Goal: Information Seeking & Learning: Find specific fact

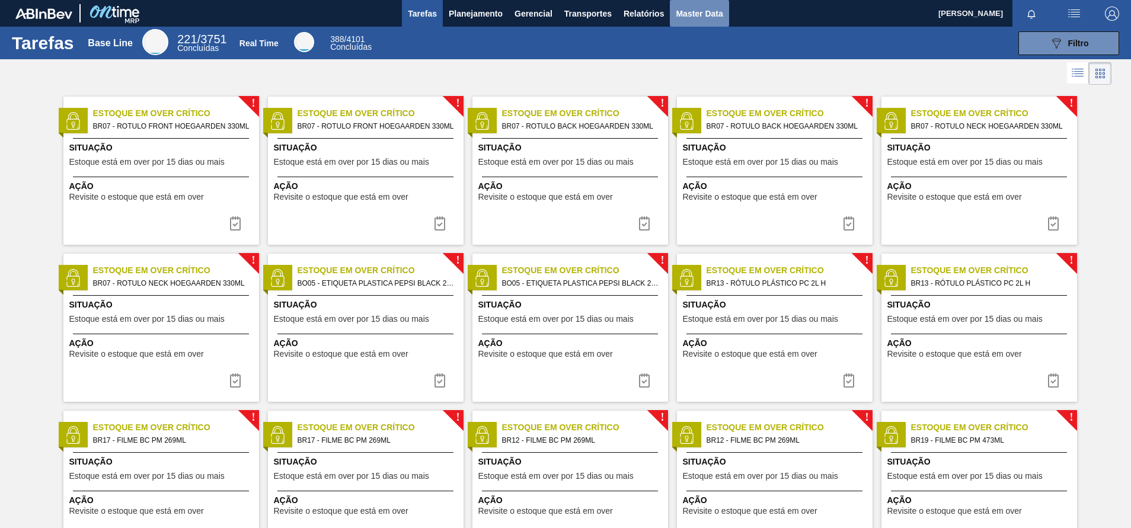
click at [707, 16] on span "Master Data" at bounding box center [699, 14] width 47 height 14
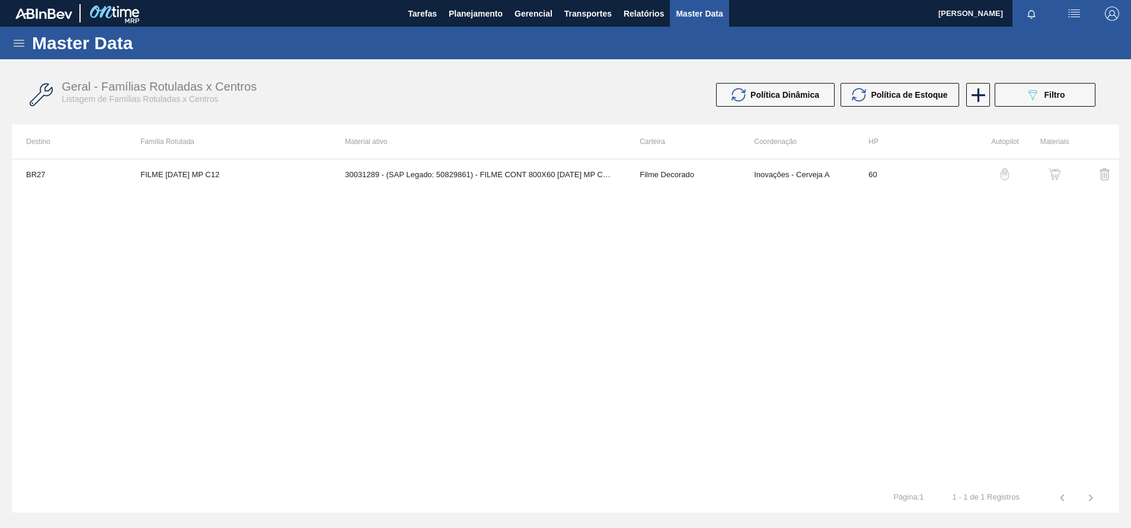
click at [1064, 82] on div "Geral - Famílias Rotuladas x Centros Listagem de Famílias Rotuladas x Centros P…" at bounding box center [565, 95] width 1107 height 44
click at [11, 40] on div "Master Data" at bounding box center [565, 43] width 1131 height 33
click at [15, 41] on icon at bounding box center [19, 43] width 14 height 14
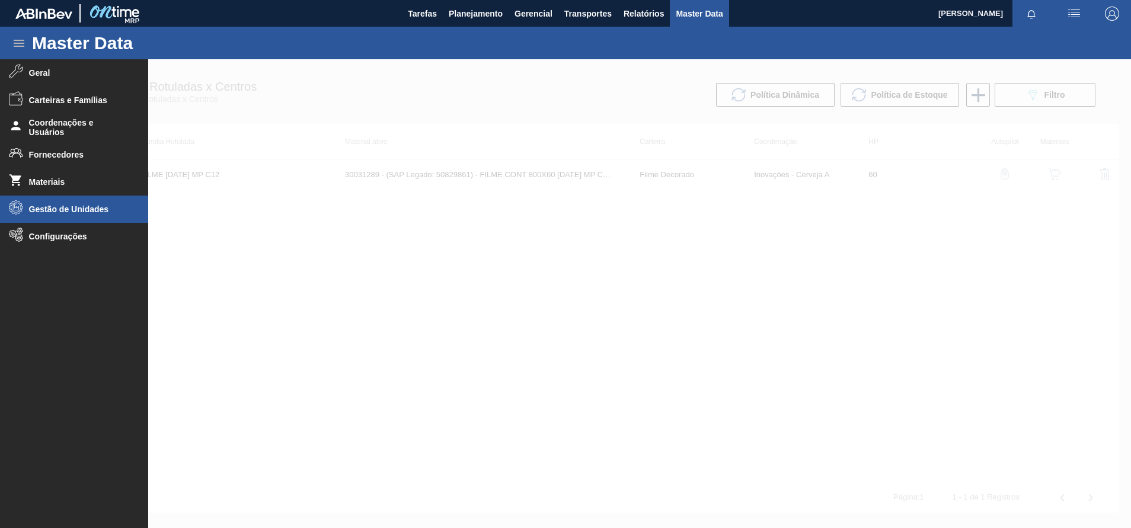
click at [39, 202] on li "Gestão de Unidades" at bounding box center [74, 209] width 148 height 27
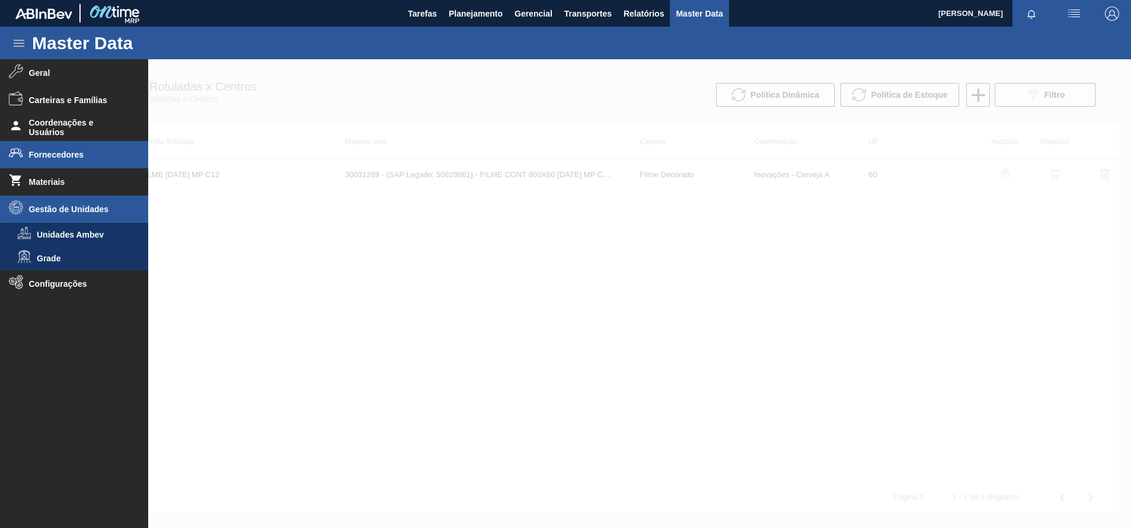
click at [75, 167] on li "Fornecedores" at bounding box center [74, 154] width 148 height 27
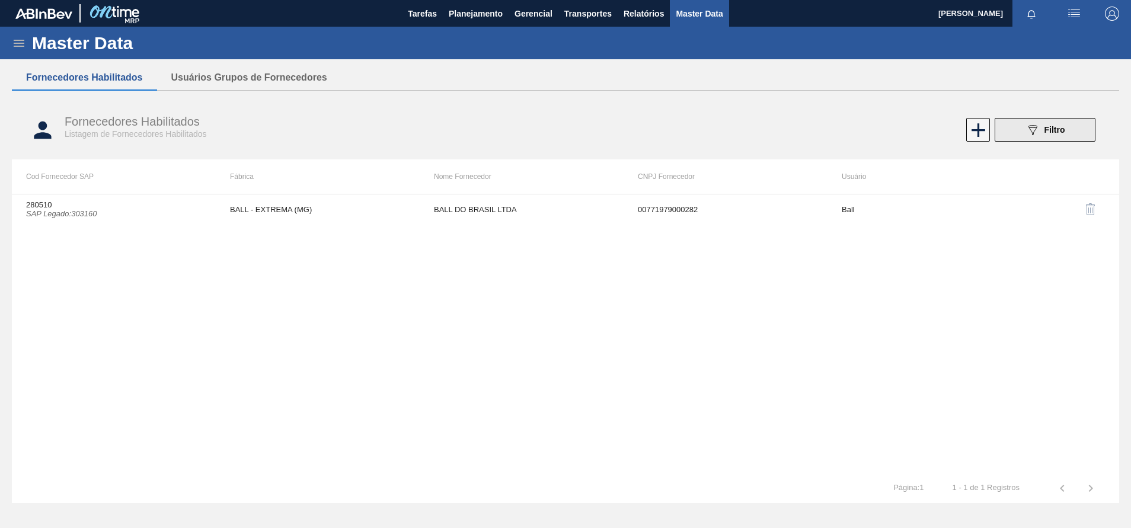
click at [1060, 132] on span "Filtro" at bounding box center [1055, 129] width 21 height 9
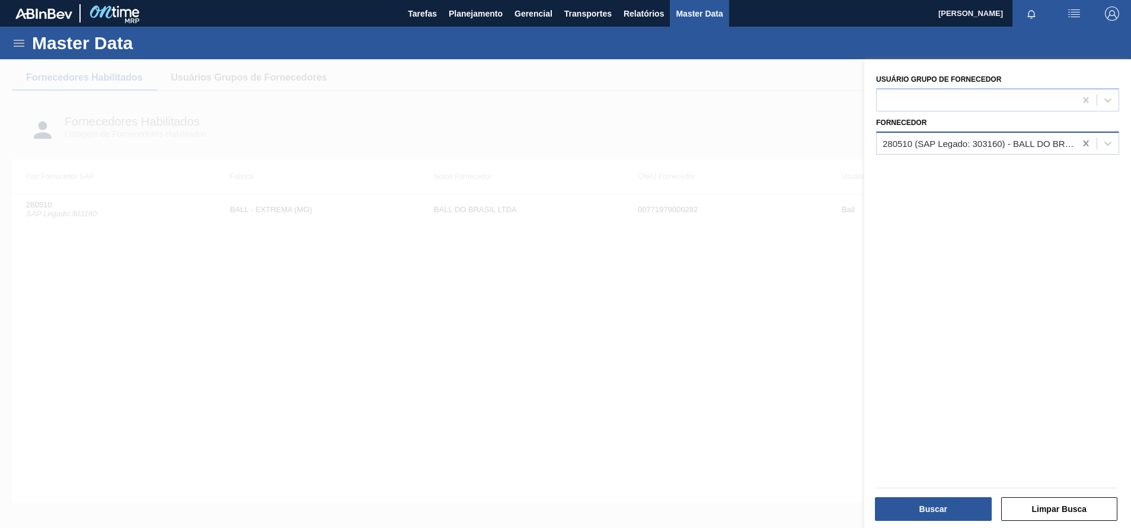
click at [1087, 143] on icon at bounding box center [1086, 144] width 12 height 12
type input "box"
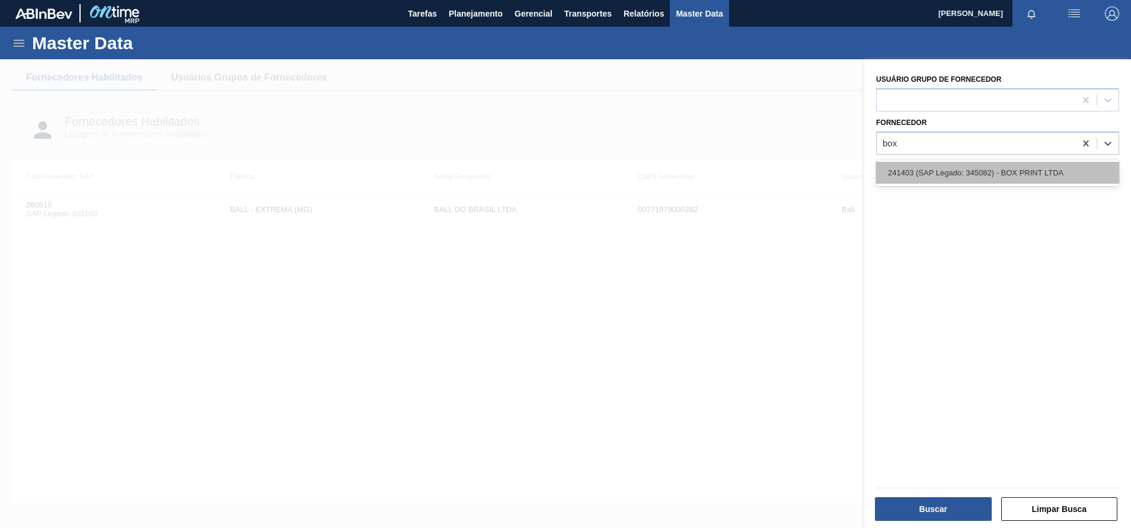
click at [925, 183] on div "241403 (SAP Legado: 345082) - BOX PRINT LTDA" at bounding box center [997, 173] width 243 height 22
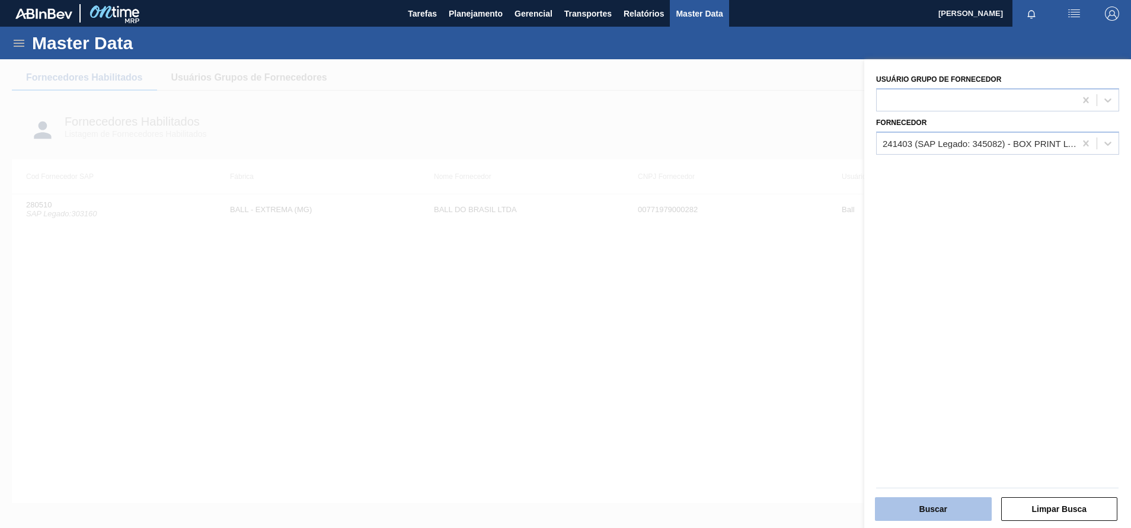
click at [922, 501] on button "Buscar" at bounding box center [933, 509] width 117 height 24
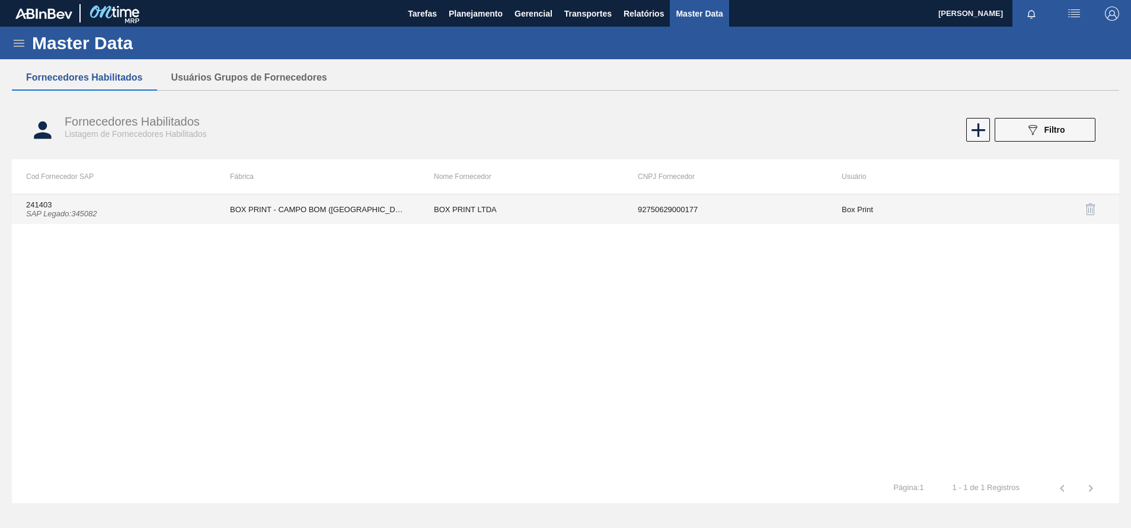
click at [872, 214] on td "Box Print" at bounding box center [930, 209] width 204 height 30
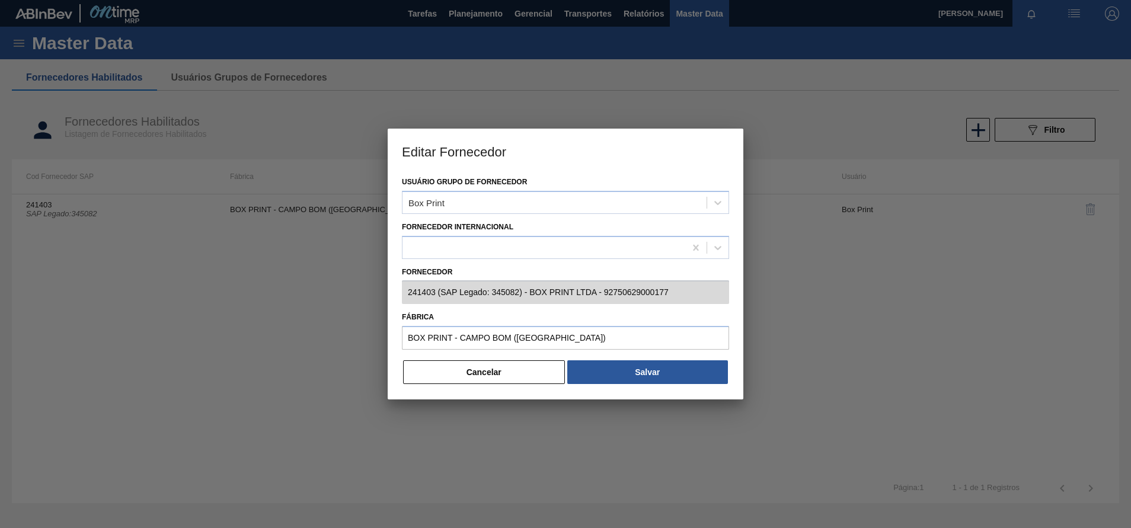
click at [674, 71] on div at bounding box center [565, 264] width 1131 height 528
click at [504, 375] on button "Cancelar" at bounding box center [484, 372] width 162 height 24
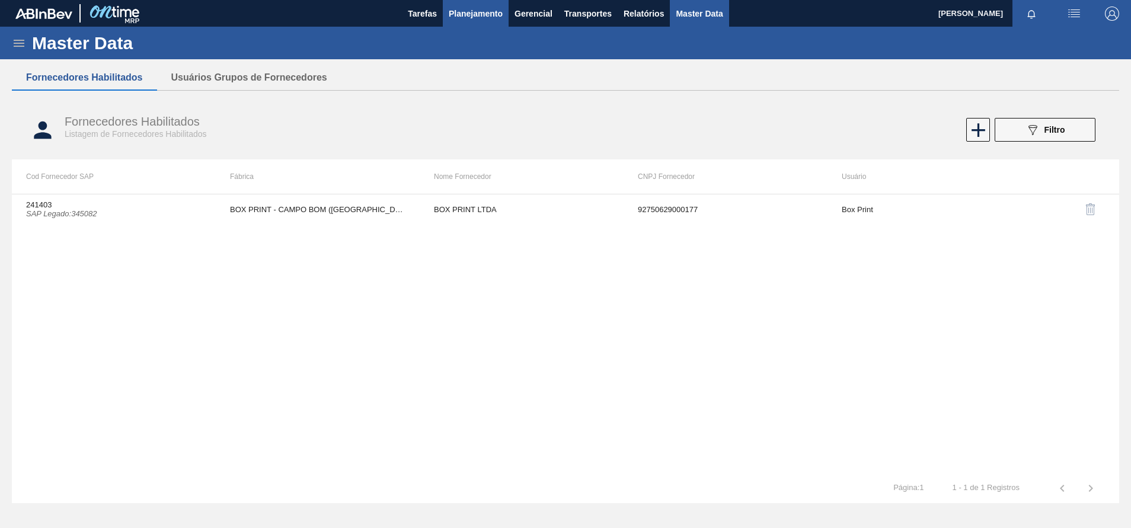
click at [481, 10] on span "Planejamento" at bounding box center [476, 14] width 54 height 14
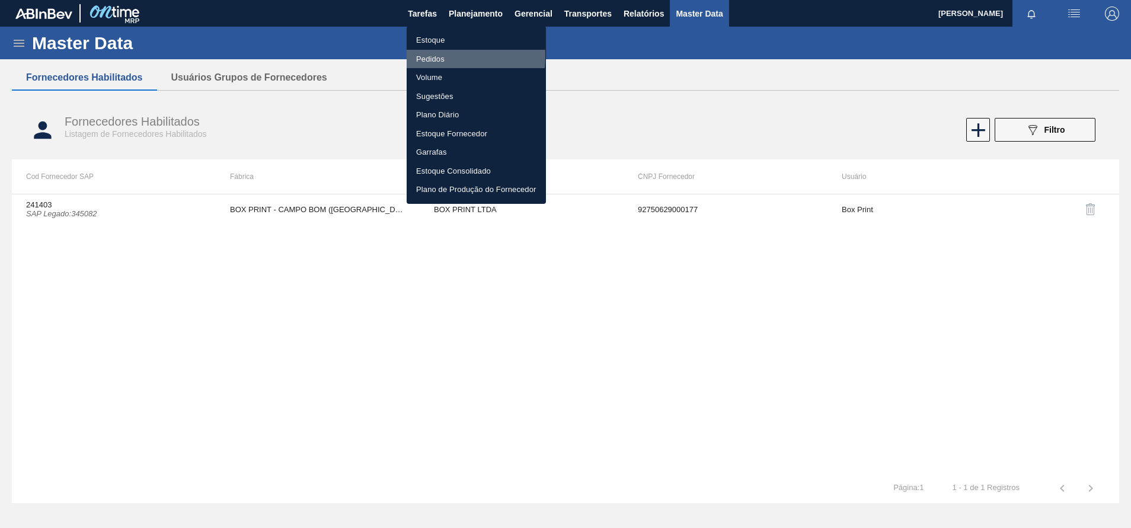
click at [420, 55] on li "Pedidos" at bounding box center [476, 59] width 139 height 19
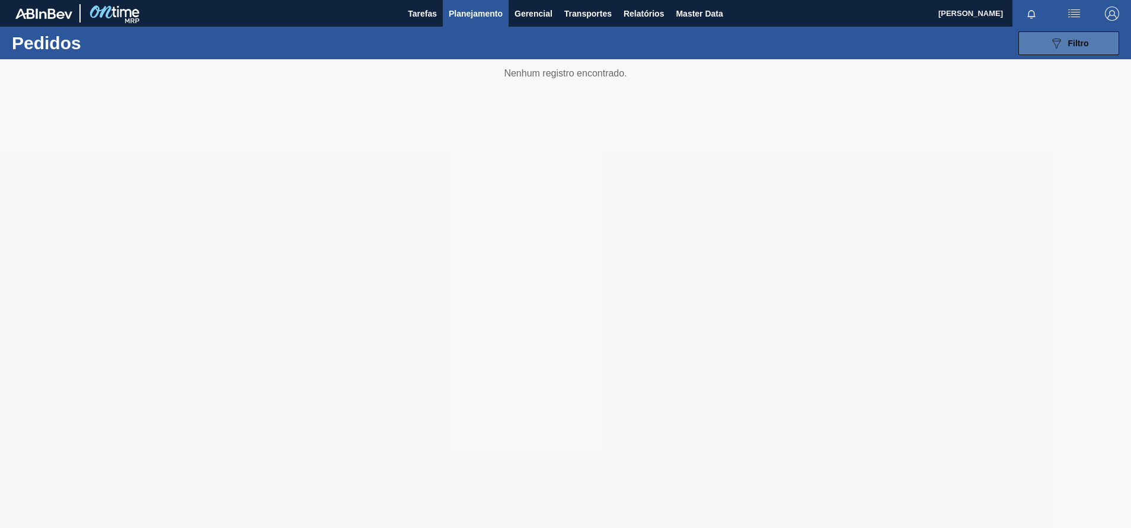
click at [1068, 46] on span "Filtro" at bounding box center [1078, 43] width 21 height 9
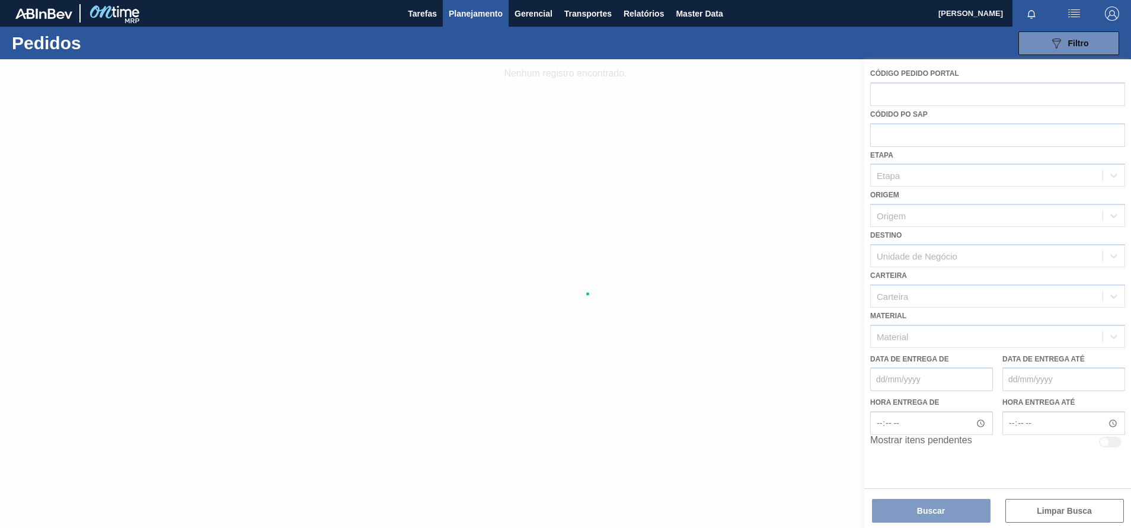
click at [895, 334] on div at bounding box center [565, 293] width 1131 height 469
drag, startPoint x: 739, startPoint y: 91, endPoint x: 658, endPoint y: 51, distance: 90.7
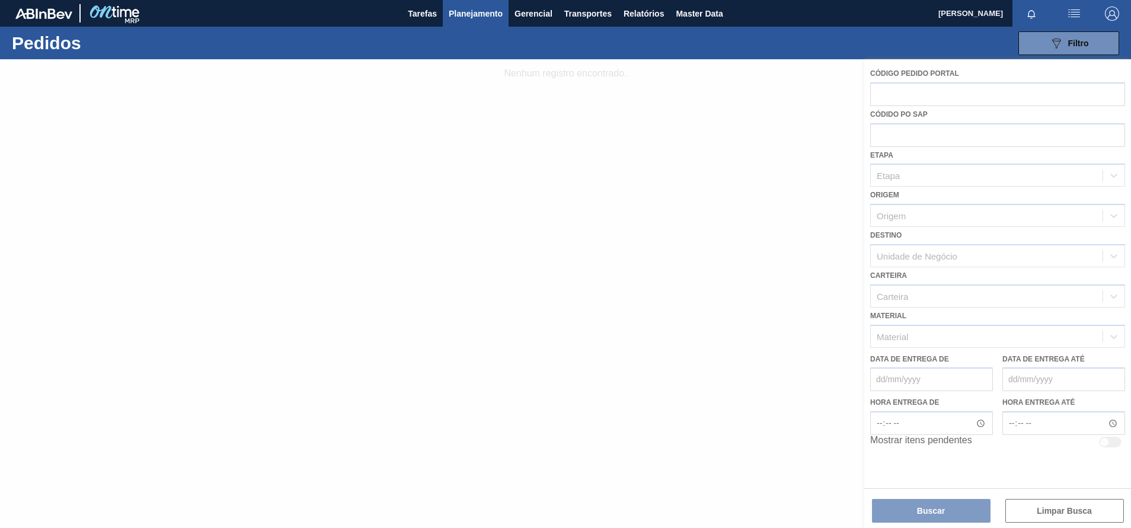
click at [695, 84] on div at bounding box center [565, 293] width 1131 height 469
click at [459, 394] on div at bounding box center [565, 293] width 1131 height 469
click at [461, 12] on span "Planejamento" at bounding box center [476, 14] width 54 height 14
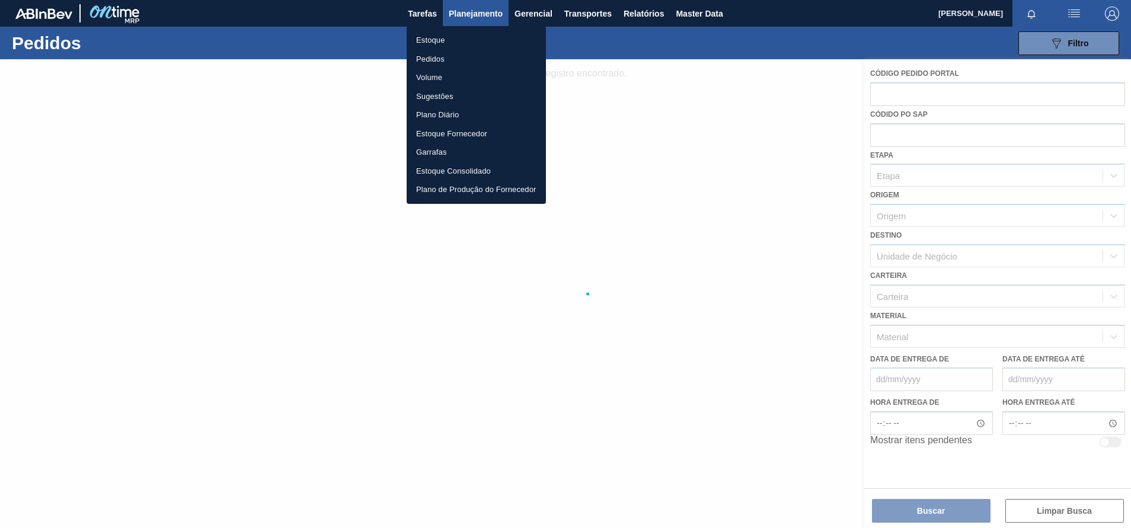
click at [430, 55] on li "Pedidos" at bounding box center [476, 59] width 139 height 19
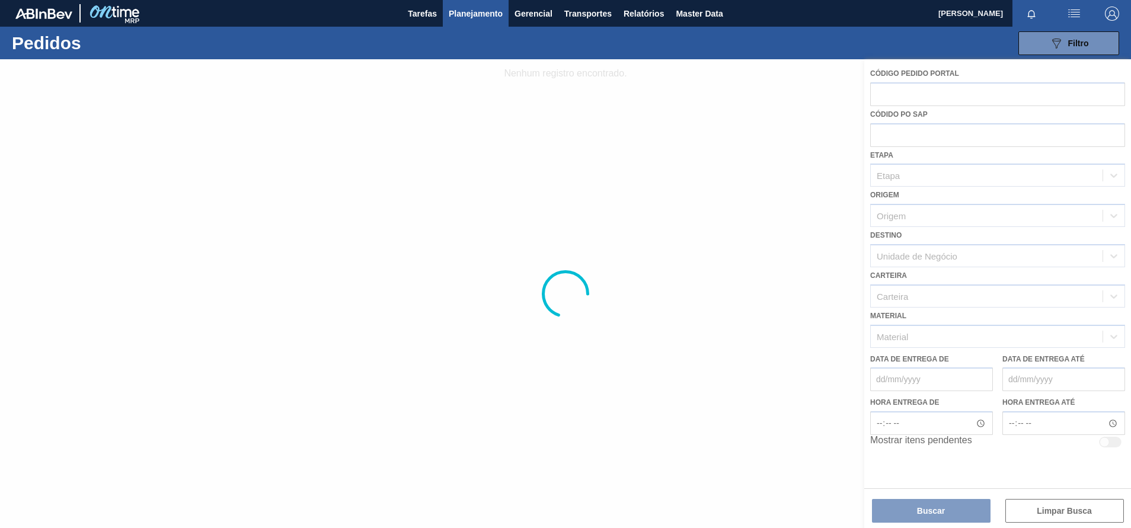
click at [117, 15] on img at bounding box center [114, 13] width 58 height 27
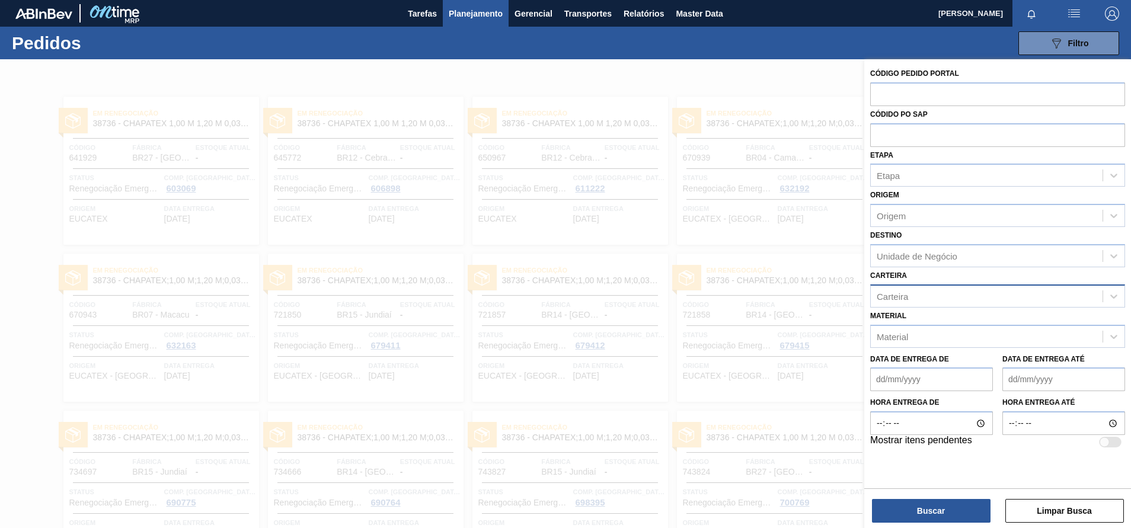
click at [912, 299] on div "Carteira" at bounding box center [987, 296] width 232 height 17
click at [927, 331] on div "Material" at bounding box center [987, 336] width 232 height 17
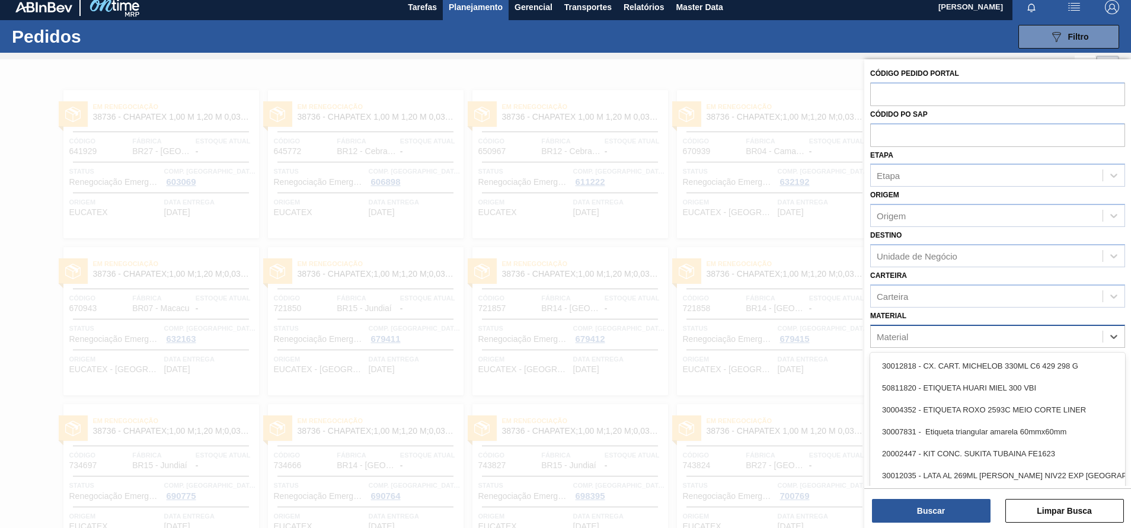
scroll to position [7, 0]
type input "30008438"
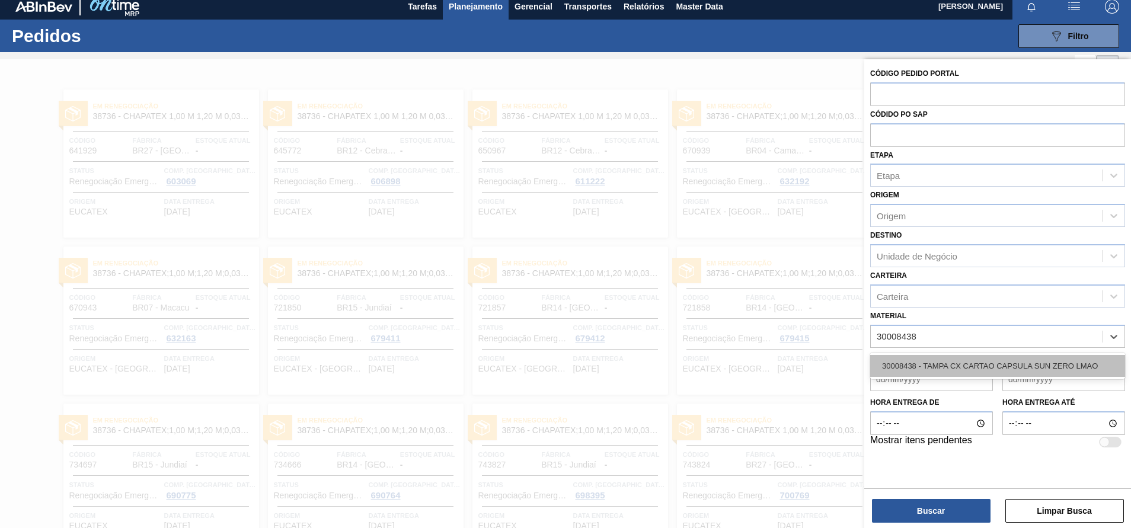
click at [925, 366] on div "30008438 - TAMPA CX CARTAO CAPSULA SUN ZERO LMAO" at bounding box center [997, 366] width 255 height 22
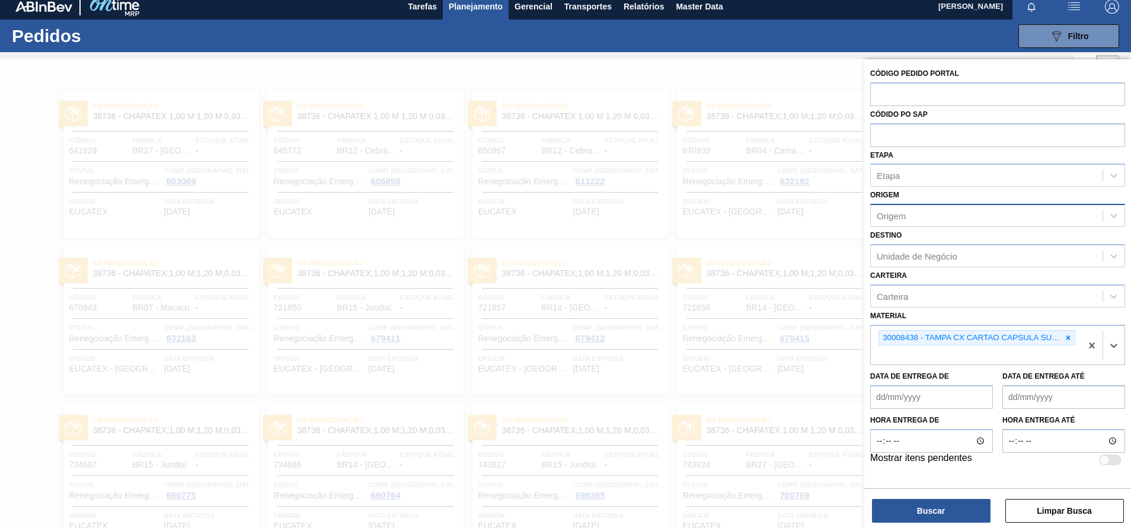
click at [892, 212] on div "Origem" at bounding box center [891, 216] width 29 height 10
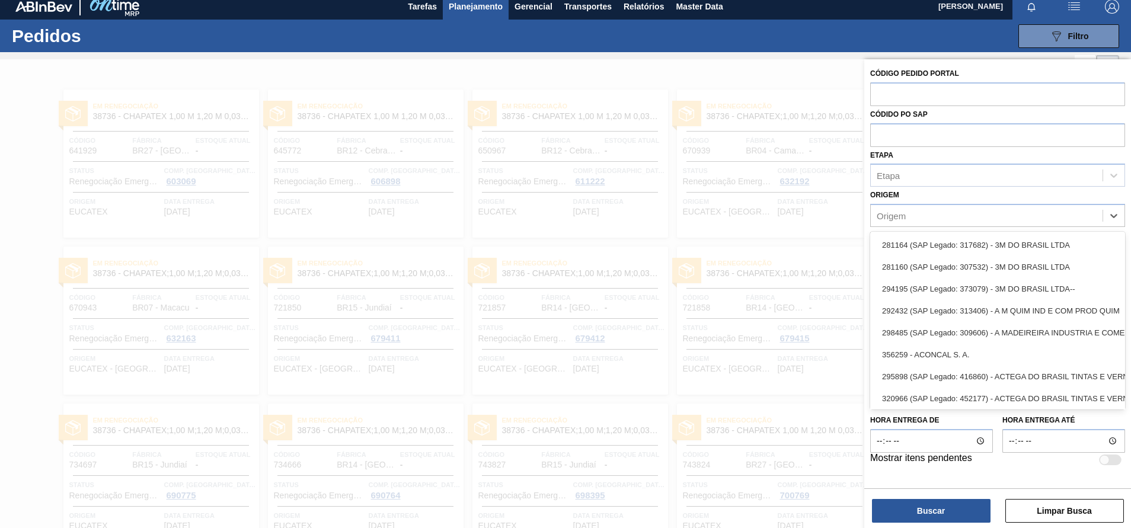
click at [853, 201] on div at bounding box center [565, 323] width 1131 height 528
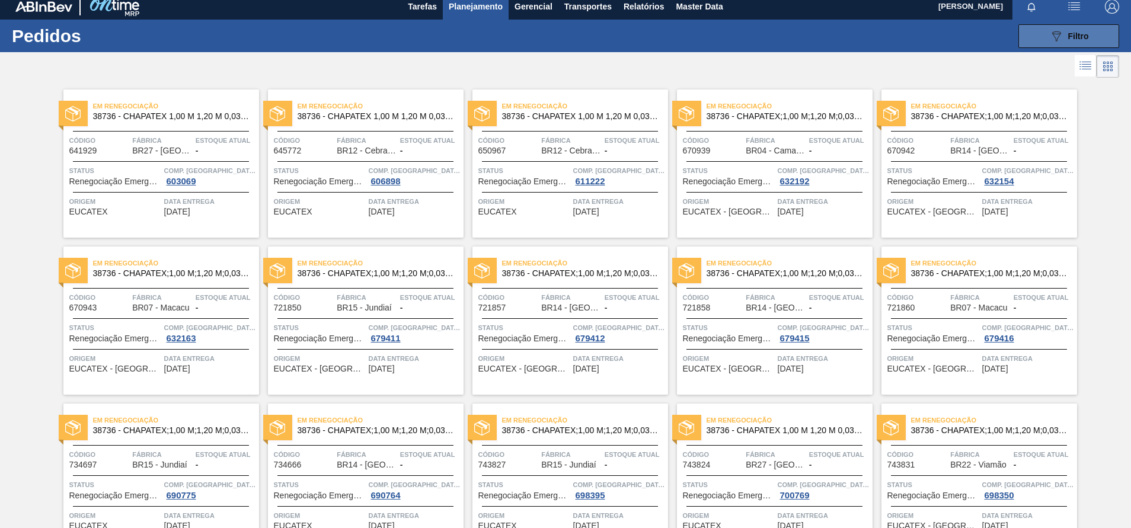
click at [1064, 47] on button "089F7B8B-B2A5-4AFE-B5C0-19BA573D28AC Filtro" at bounding box center [1068, 36] width 101 height 24
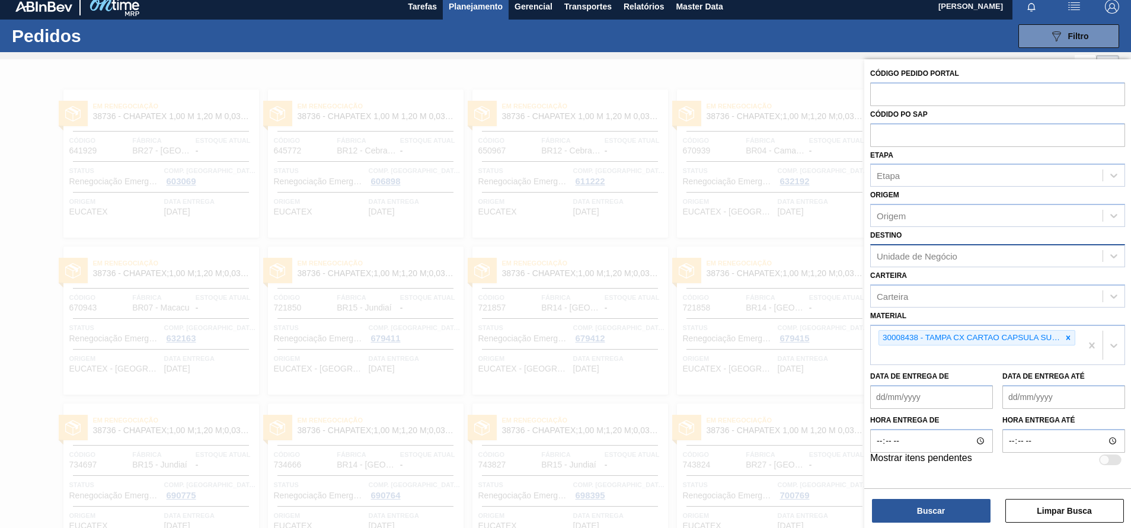
click at [931, 250] on div "Unidade de Negócio" at bounding box center [987, 255] width 232 height 17
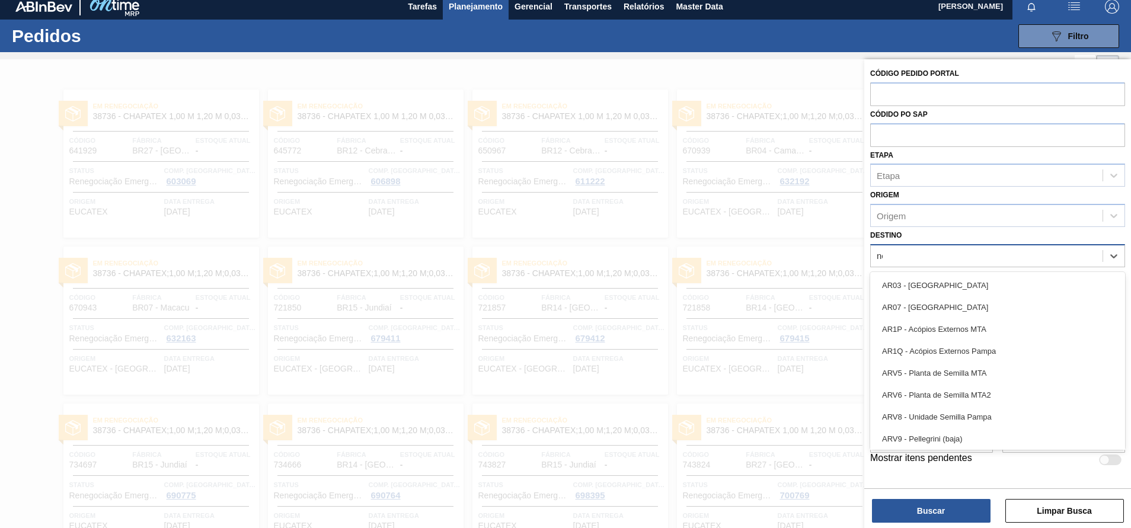
type input "nov"
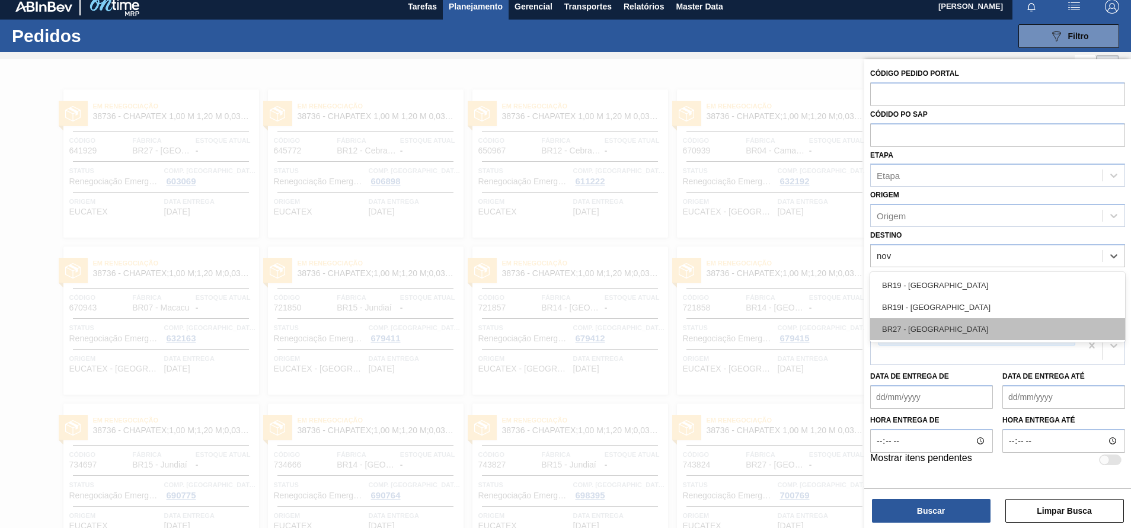
click at [922, 318] on div "BR27 - [GEOGRAPHIC_DATA]" at bounding box center [997, 329] width 255 height 22
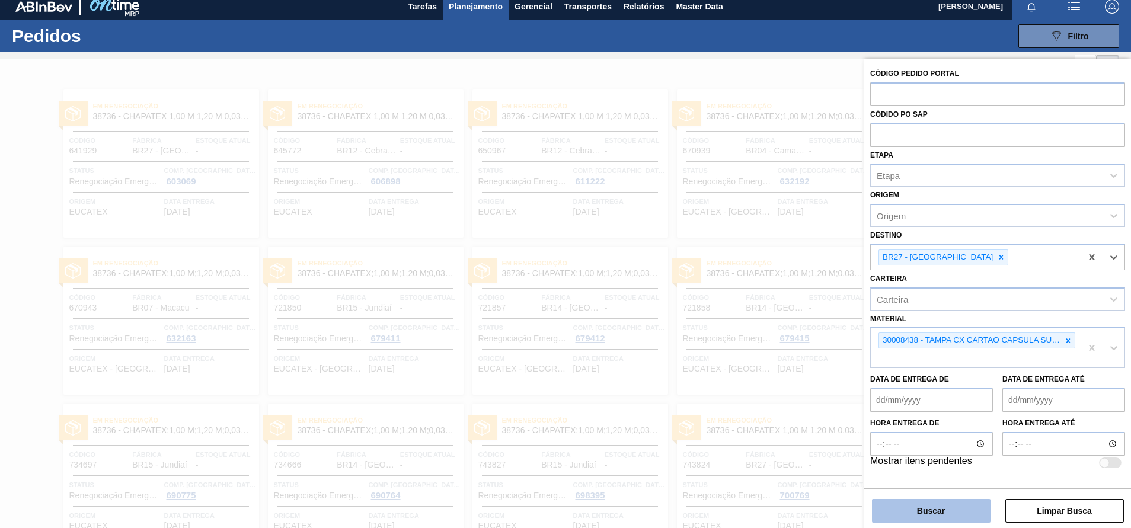
click at [920, 504] on button "Buscar" at bounding box center [931, 511] width 119 height 24
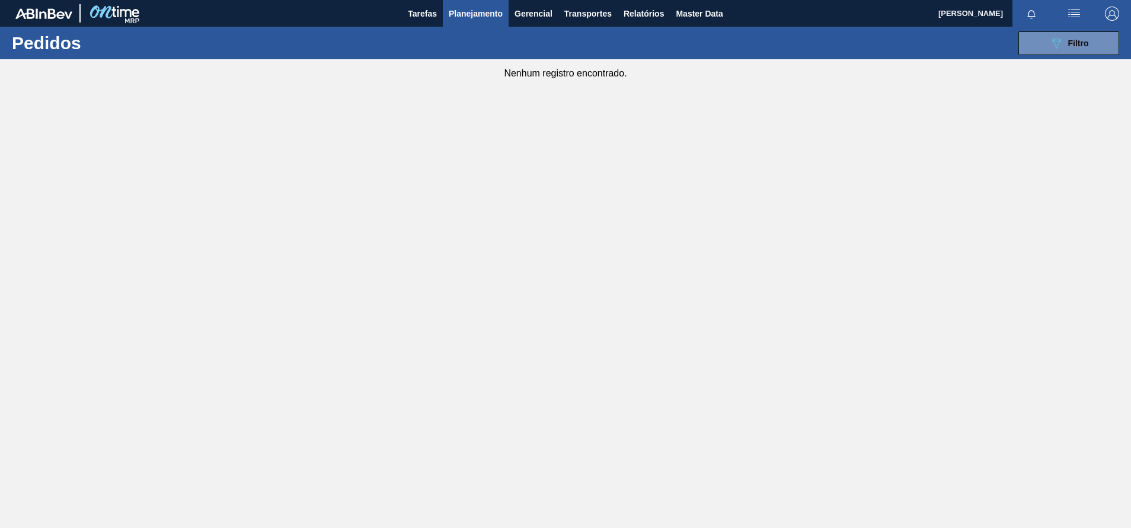
scroll to position [0, 0]
click at [1059, 39] on icon "089F7B8B-B2A5-4AFE-B5C0-19BA573D28AC" at bounding box center [1056, 43] width 14 height 14
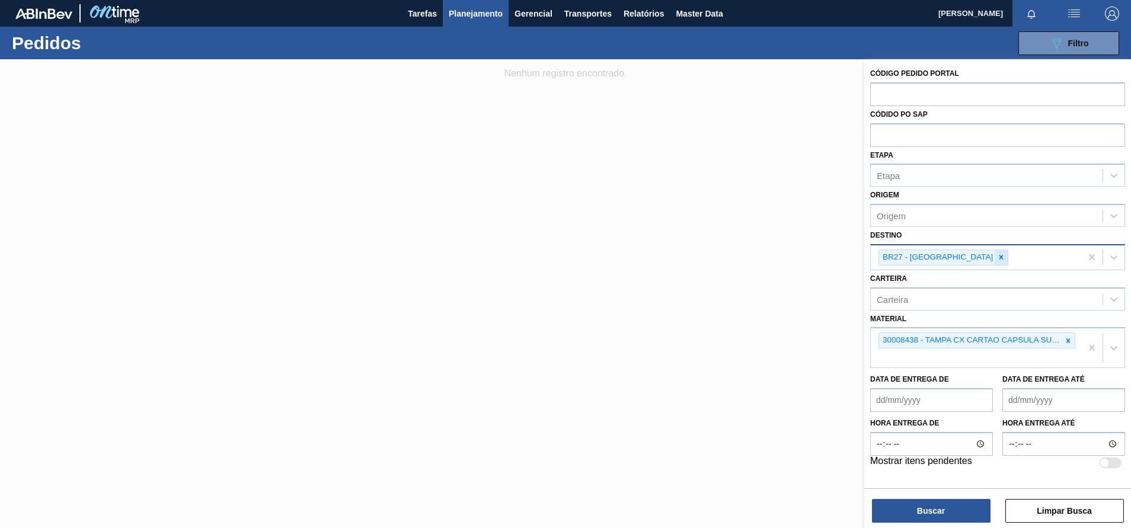
click at [995, 263] on div at bounding box center [1001, 257] width 13 height 15
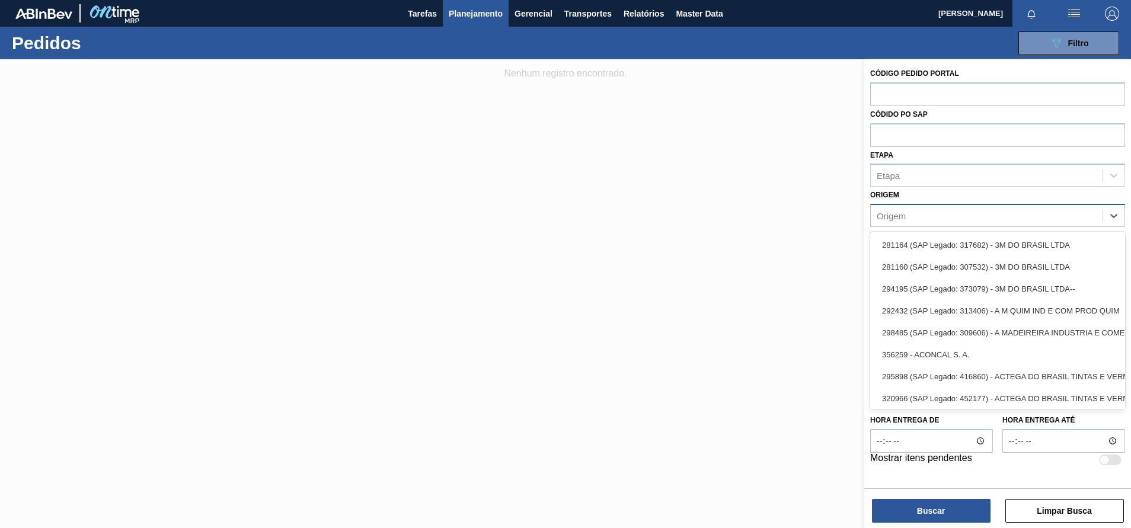
click at [915, 222] on div "Origem" at bounding box center [987, 215] width 232 height 17
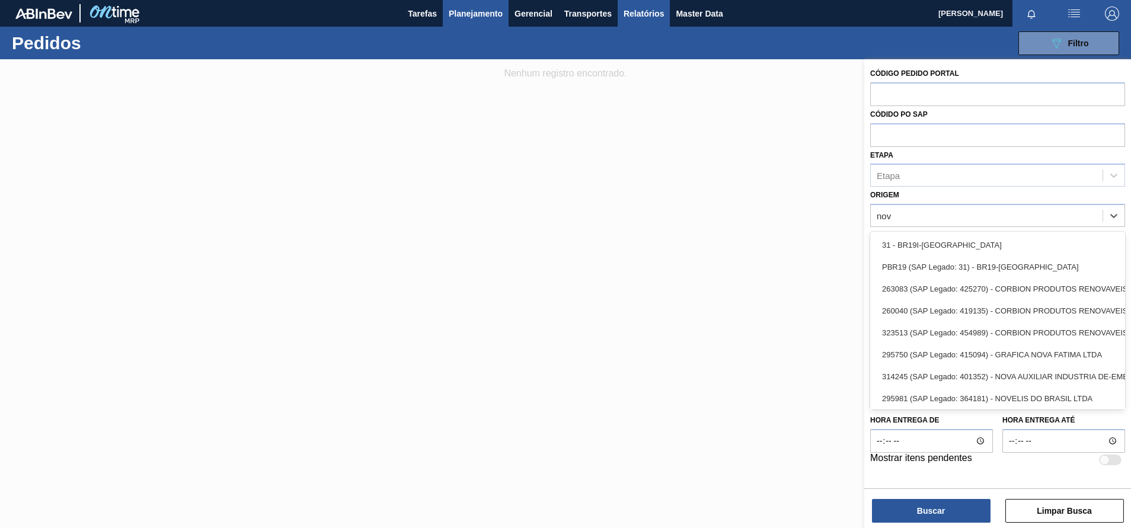
type input "nov"
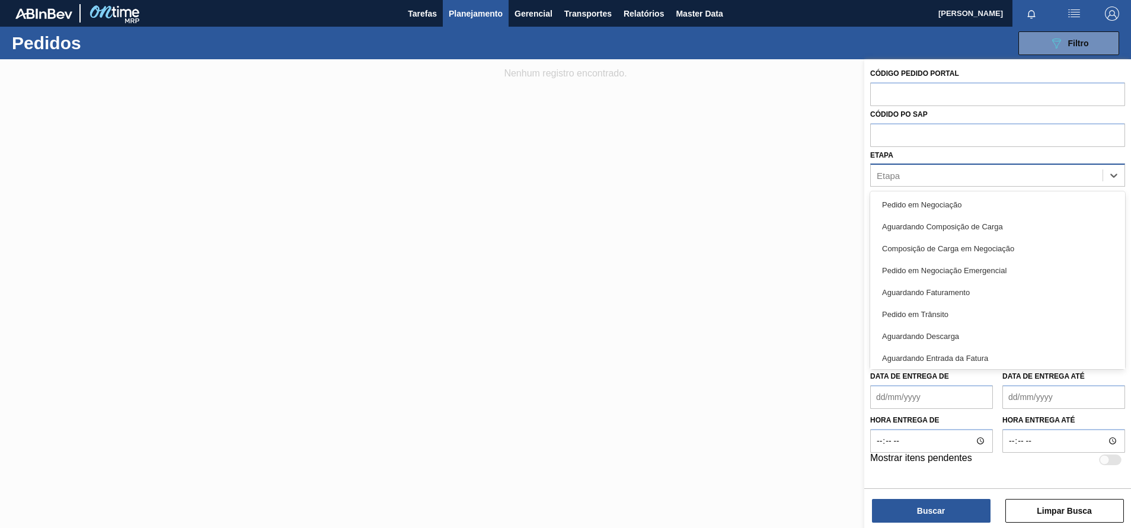
click at [898, 174] on div "Etapa" at bounding box center [888, 176] width 23 height 10
click at [823, 189] on div at bounding box center [565, 323] width 1131 height 528
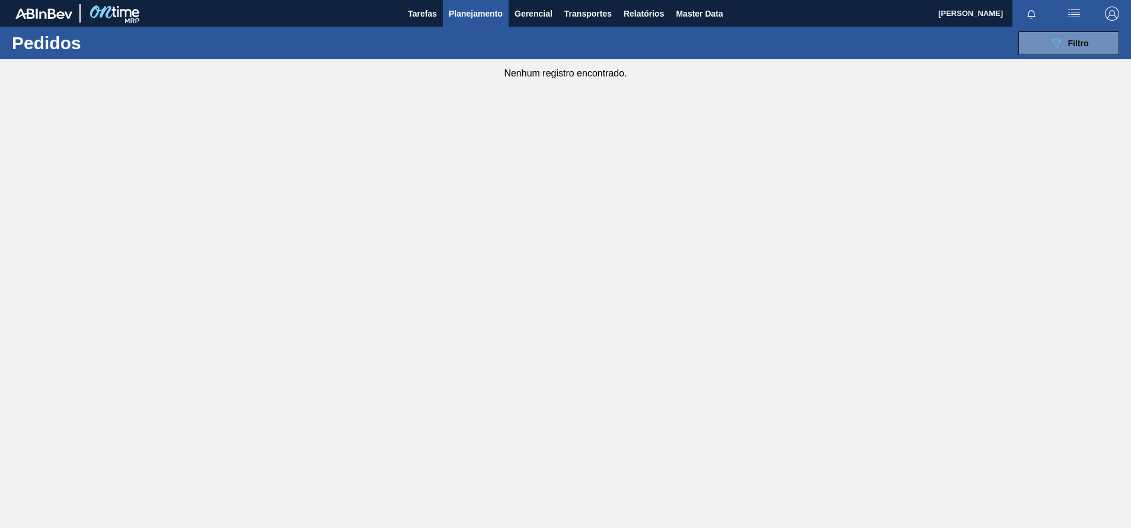
click at [1076, 61] on div "Nenhum registro encontrado." at bounding box center [565, 69] width 1131 height 20
click at [1060, 51] on button "089F7B8B-B2A5-4AFE-B5C0-19BA573D28AC Filtro" at bounding box center [1068, 43] width 101 height 24
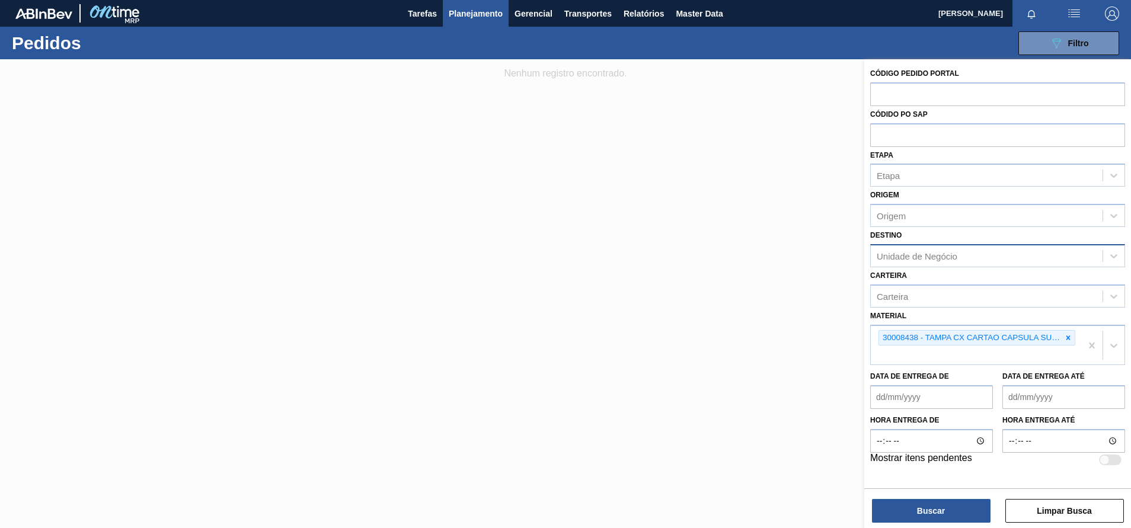
click at [905, 237] on div "Destino Unidade de Negócio" at bounding box center [997, 247] width 255 height 40
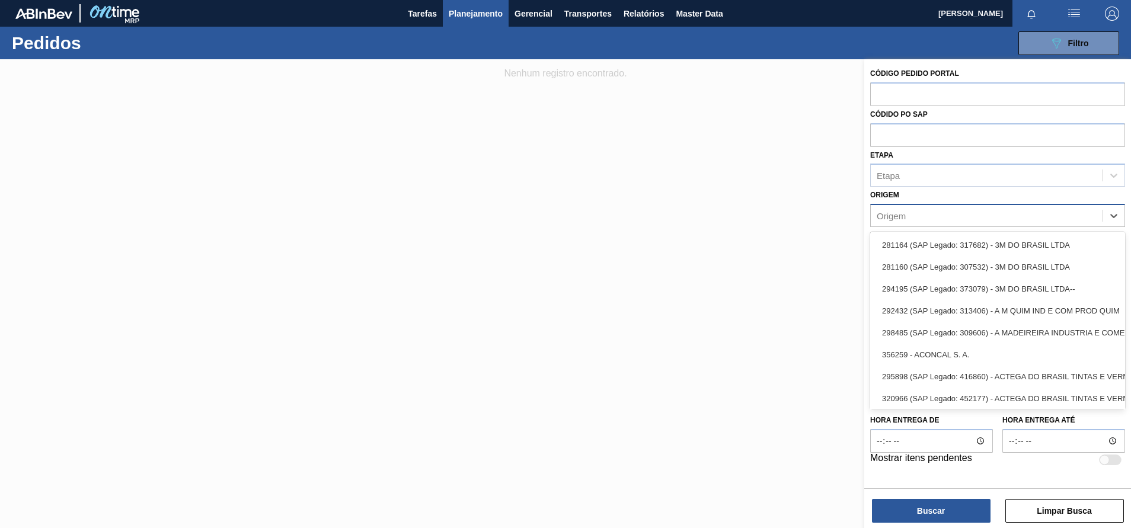
click at [890, 222] on div "Origem" at bounding box center [987, 215] width 232 height 17
type input "n"
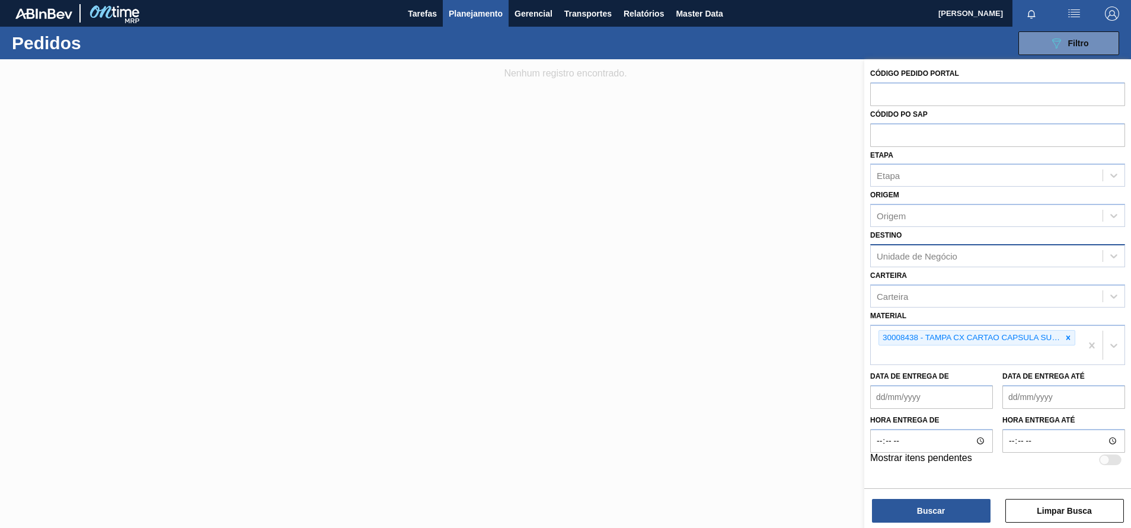
click at [802, 206] on div at bounding box center [565, 323] width 1131 height 528
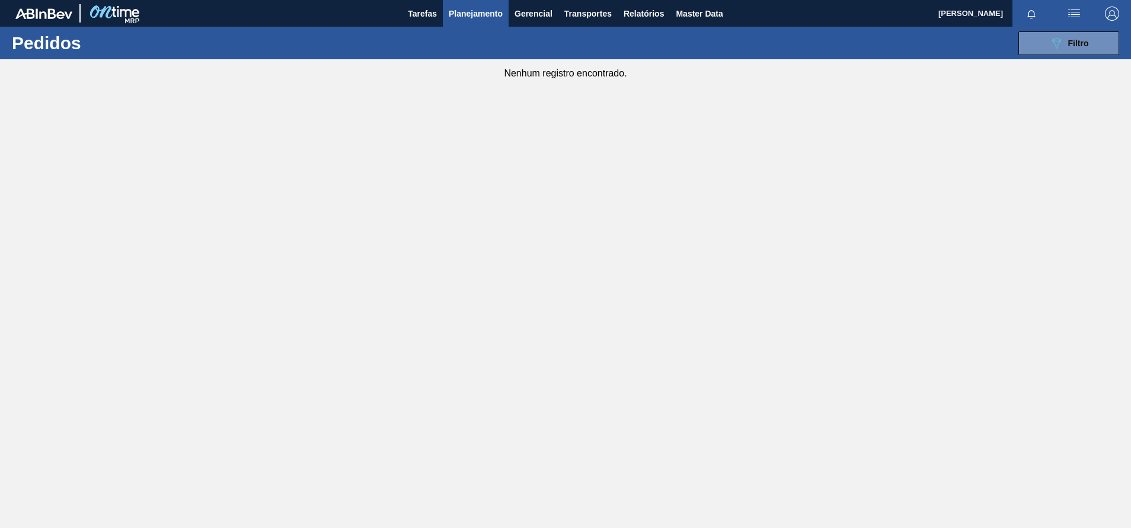
click at [472, 11] on span "Planejamento" at bounding box center [476, 14] width 54 height 14
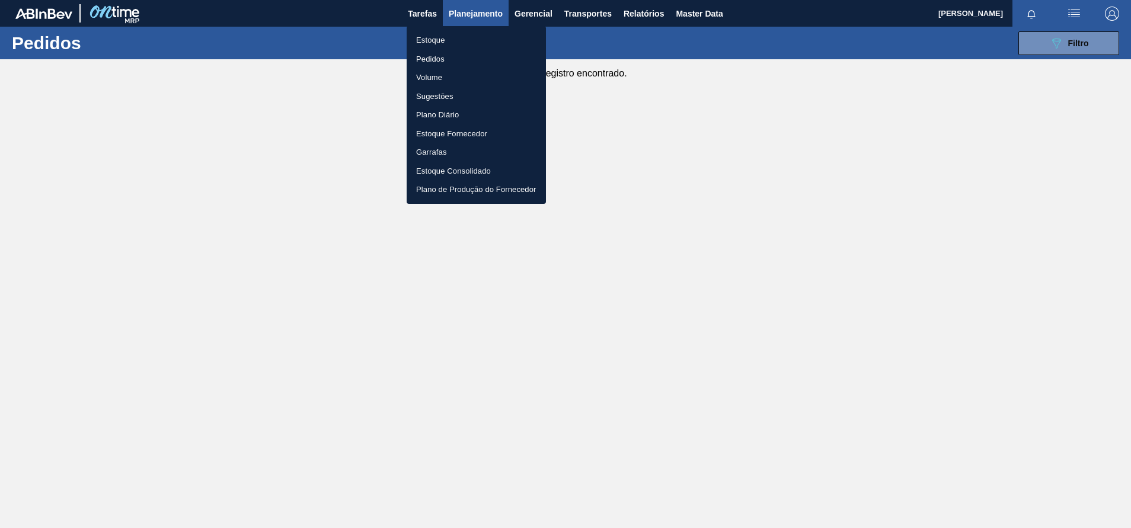
click at [434, 41] on li "Estoque" at bounding box center [476, 40] width 139 height 19
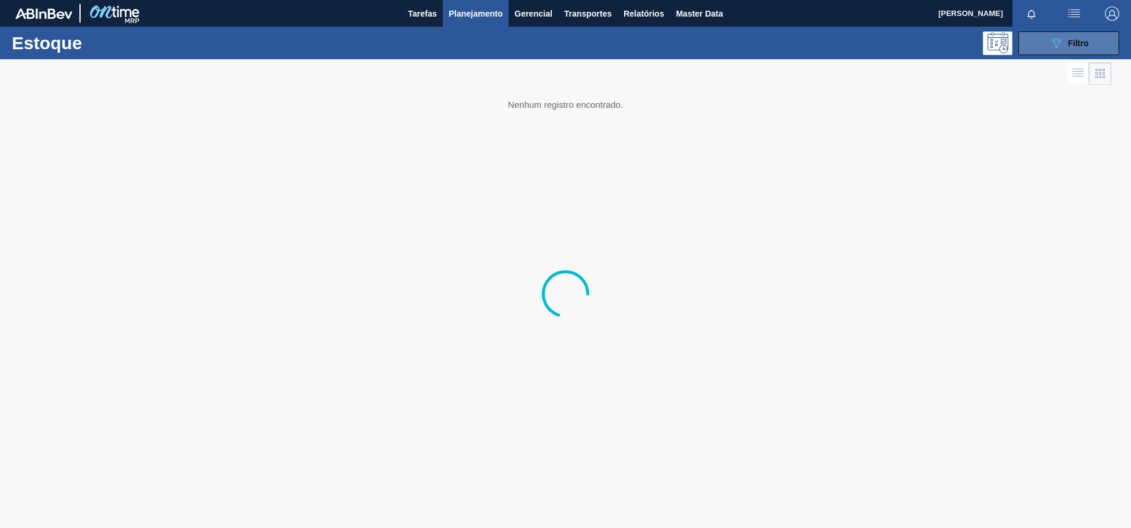
click at [1071, 39] on span "Filtro" at bounding box center [1078, 43] width 21 height 9
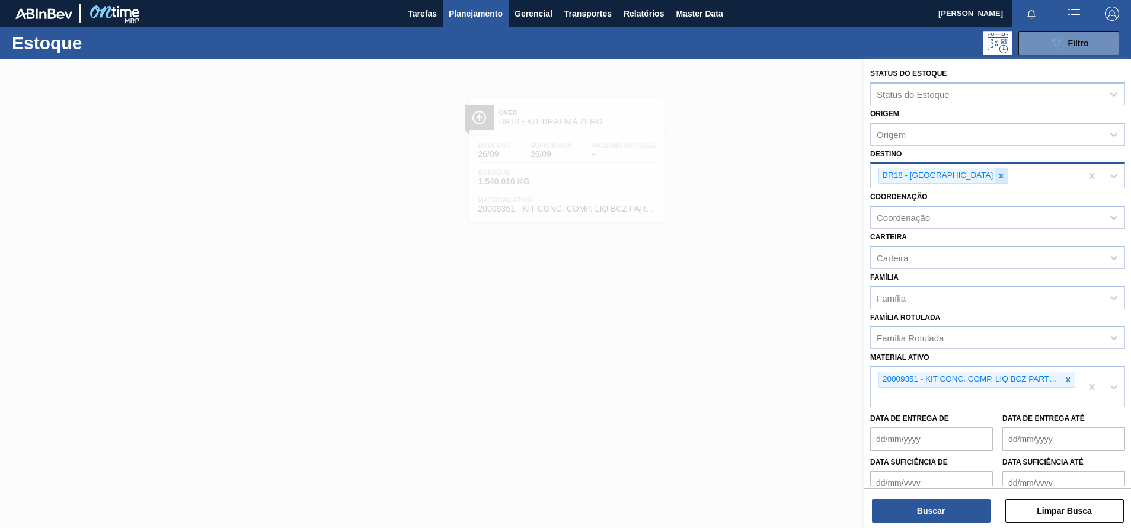
click at [999, 175] on icon at bounding box center [1001, 176] width 4 height 4
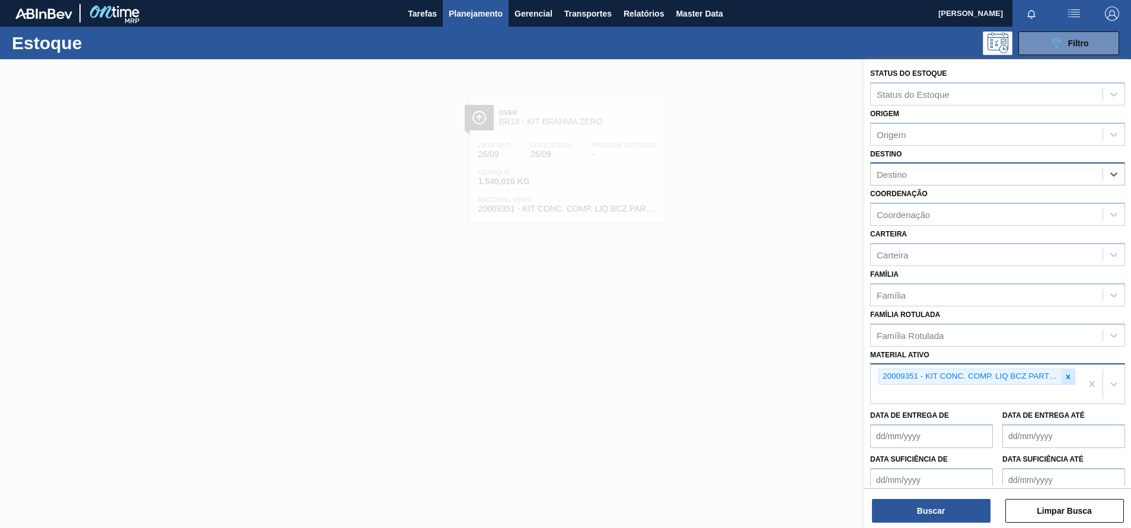
click at [1072, 376] on div at bounding box center [1068, 376] width 13 height 15
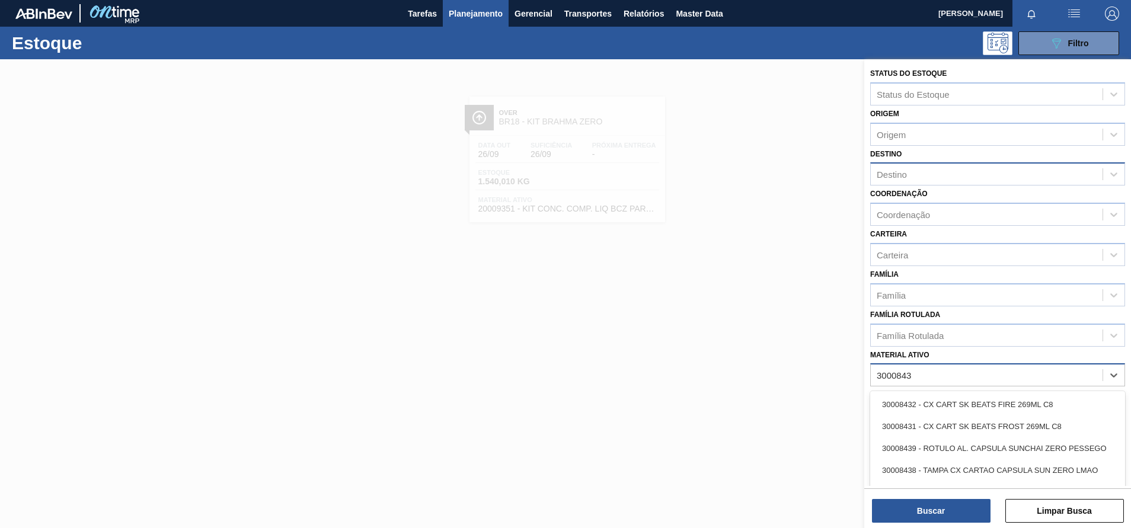
type ativo "30008438"
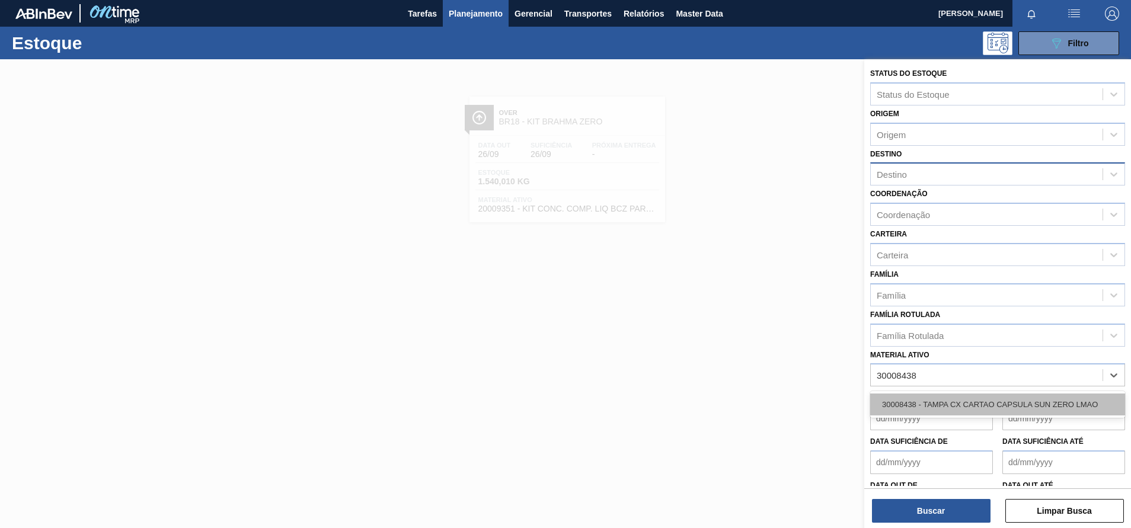
click at [963, 399] on div "30008438 - TAMPA CX CARTAO CAPSULA SUN ZERO LMAO" at bounding box center [997, 405] width 255 height 22
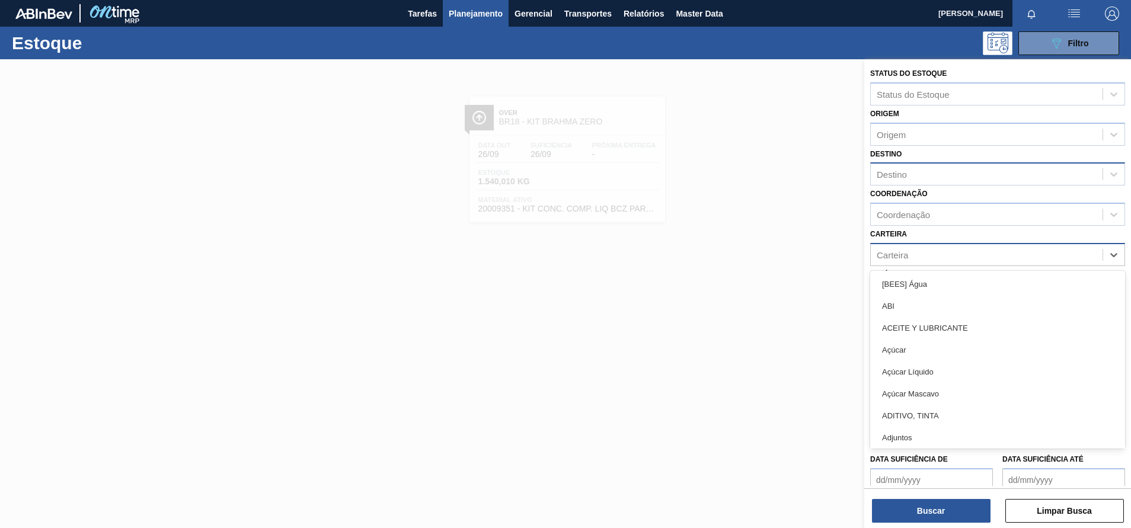
click at [921, 254] on div "Carteira" at bounding box center [987, 254] width 232 height 17
click at [820, 244] on div at bounding box center [565, 323] width 1131 height 528
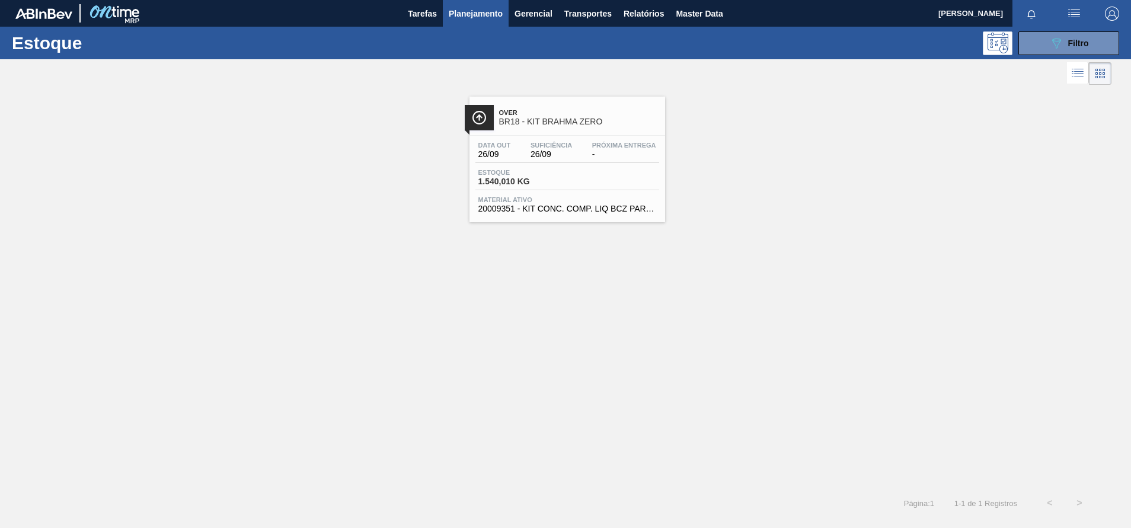
click at [1087, 23] on button "button" at bounding box center [1074, 13] width 38 height 27
click at [983, 58] on div at bounding box center [565, 264] width 1131 height 528
click at [1052, 44] on icon "089F7B8B-B2A5-4AFE-B5C0-19BA573D28AC" at bounding box center [1056, 43] width 14 height 14
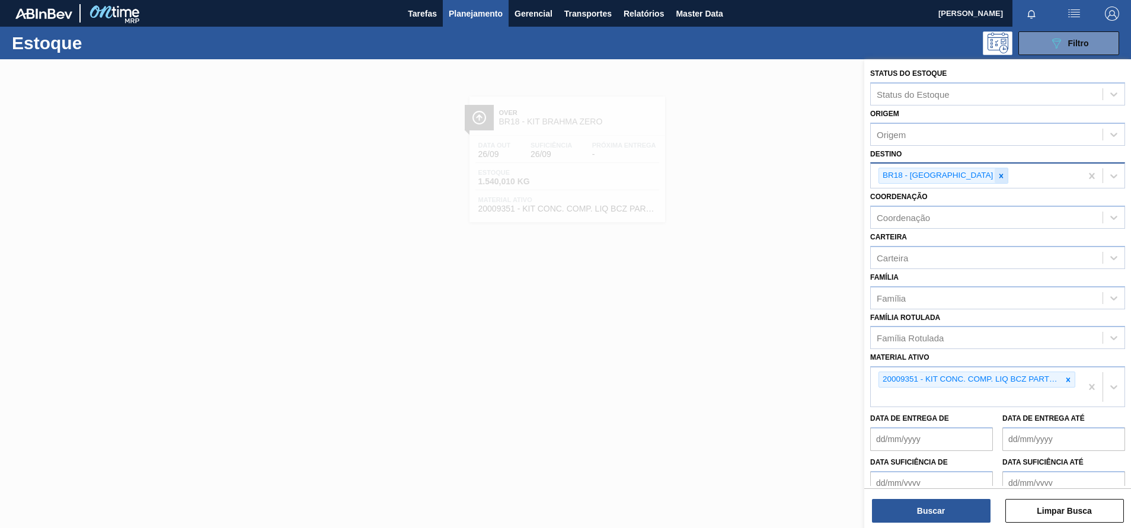
click at [995, 180] on div at bounding box center [1001, 175] width 13 height 15
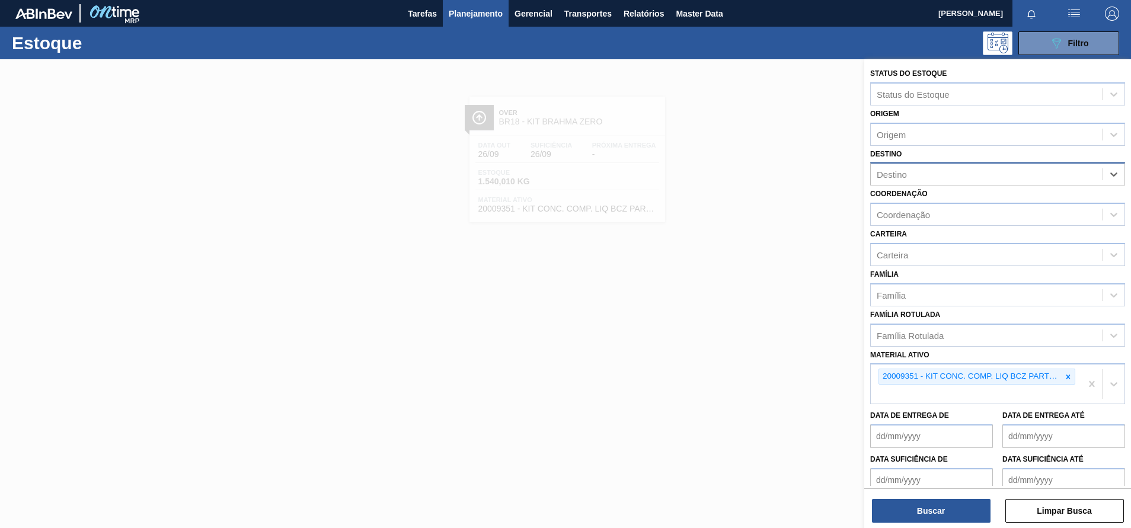
click at [950, 179] on div "Destino" at bounding box center [987, 174] width 232 height 17
type input "nova m"
click at [950, 196] on div "BR27 - [GEOGRAPHIC_DATA]" at bounding box center [997, 204] width 255 height 22
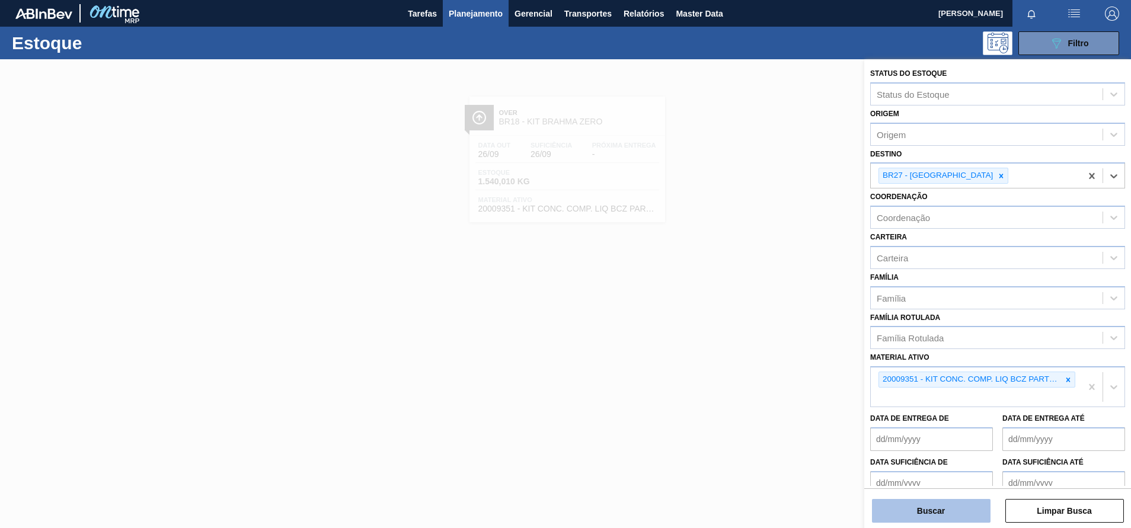
click at [919, 506] on button "Buscar" at bounding box center [931, 511] width 119 height 24
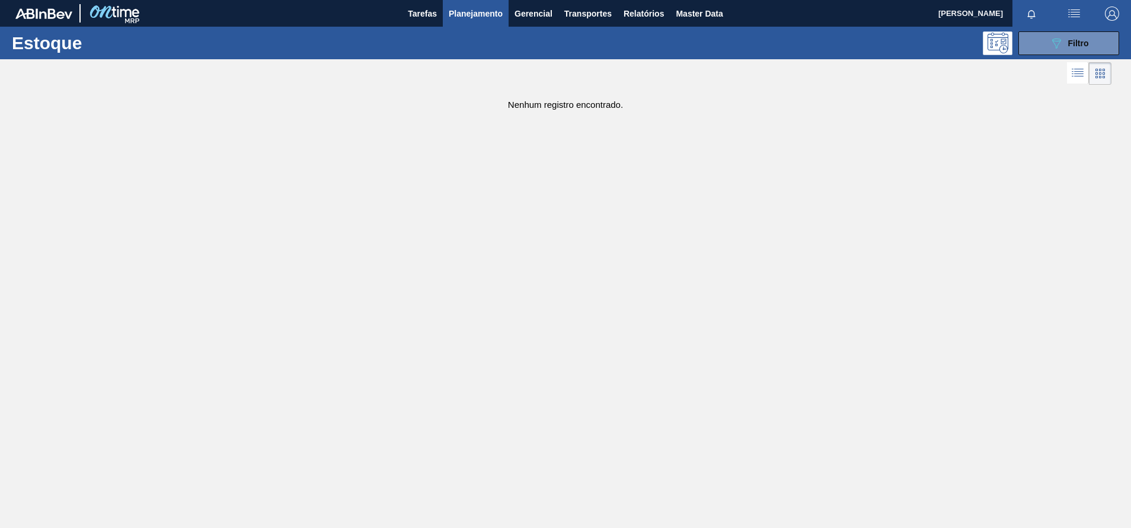
click at [735, 18] on div "Tarefas Planejamento Gerencial Transportes Relatórios Master Data" at bounding box center [565, 13] width 1131 height 27
click at [710, 19] on span "Master Data" at bounding box center [699, 14] width 47 height 14
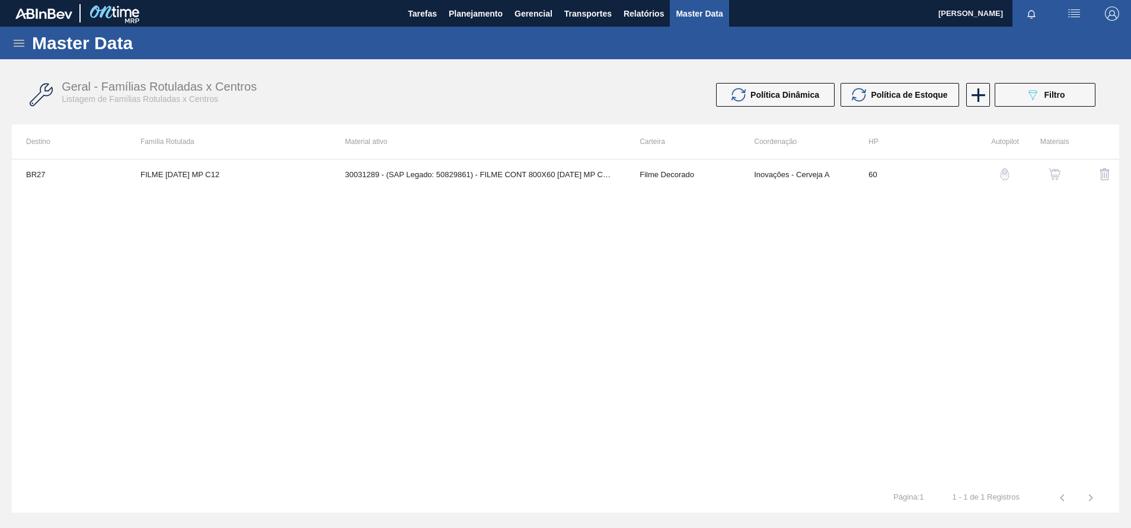
click at [12, 43] on icon at bounding box center [19, 43] width 14 height 14
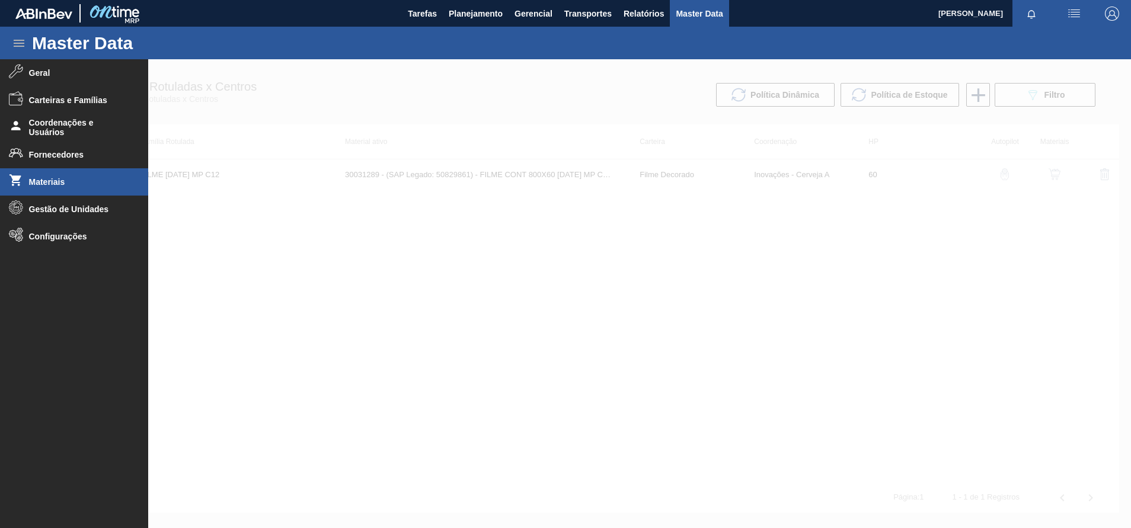
click at [65, 171] on li "Materiais" at bounding box center [74, 181] width 148 height 27
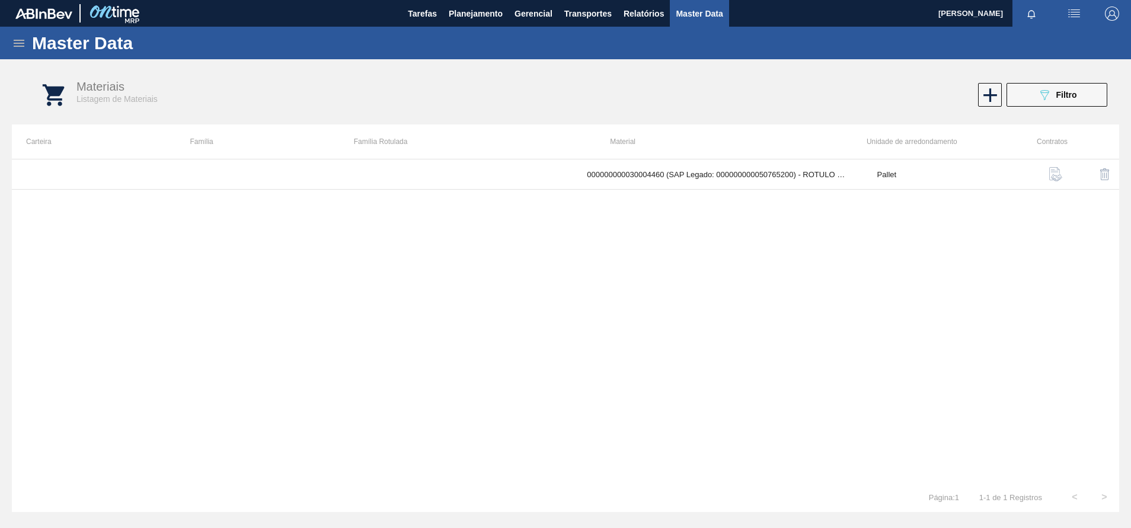
click at [1064, 104] on button "089F7B8B-B2A5-4AFE-B5C0-19BA573D28AC Filtro" at bounding box center [1057, 95] width 101 height 24
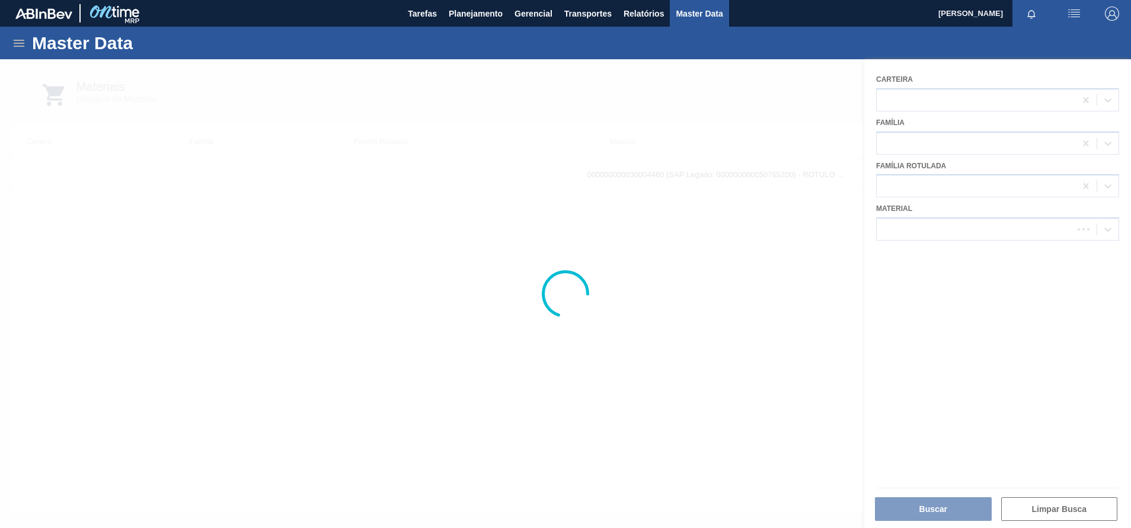
click at [919, 238] on div at bounding box center [565, 293] width 1131 height 469
click at [967, 228] on div at bounding box center [565, 293] width 1131 height 469
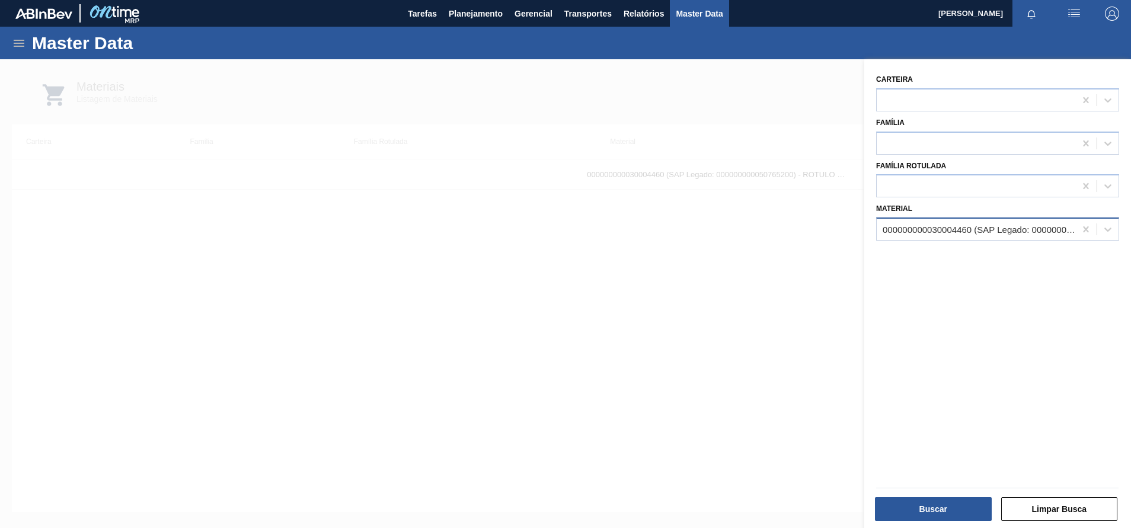
click at [975, 222] on div "000000000030004460 (SAP Legado: 000000000050765200) - ROTULO SLEEVE STELLA BIB …" at bounding box center [976, 229] width 199 height 17
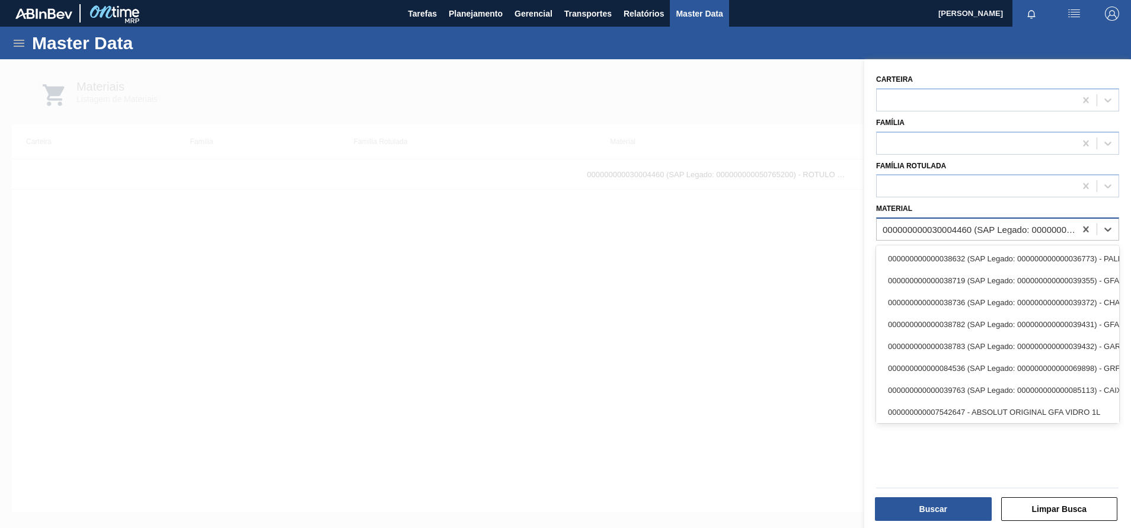
paste input "30008438"
type input "30008438"
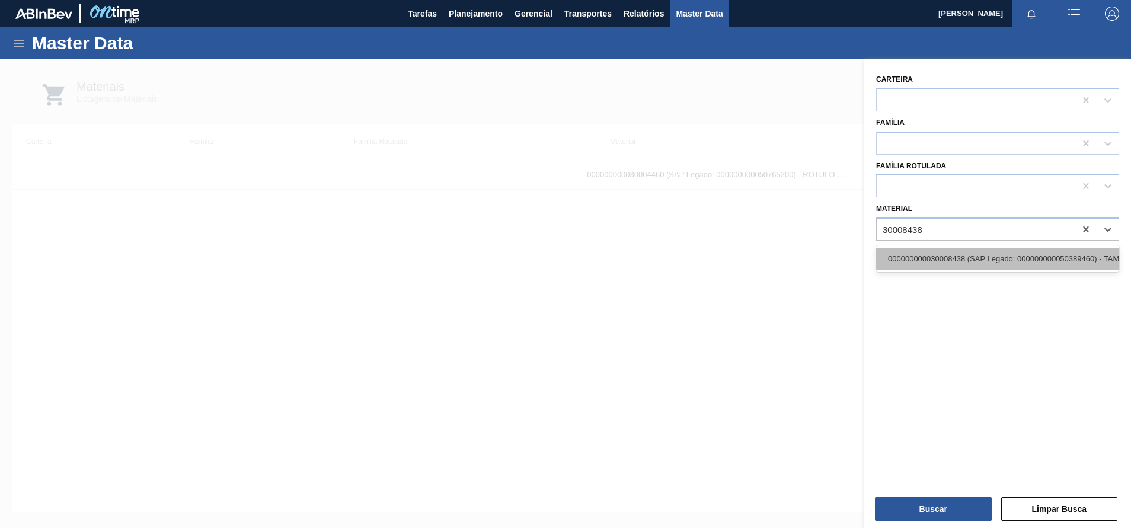
click at [965, 257] on div "000000000030008438 (SAP Legado: 000000000050389460) - TAMPA CX CARTAO CAPSULA S…" at bounding box center [997, 259] width 243 height 22
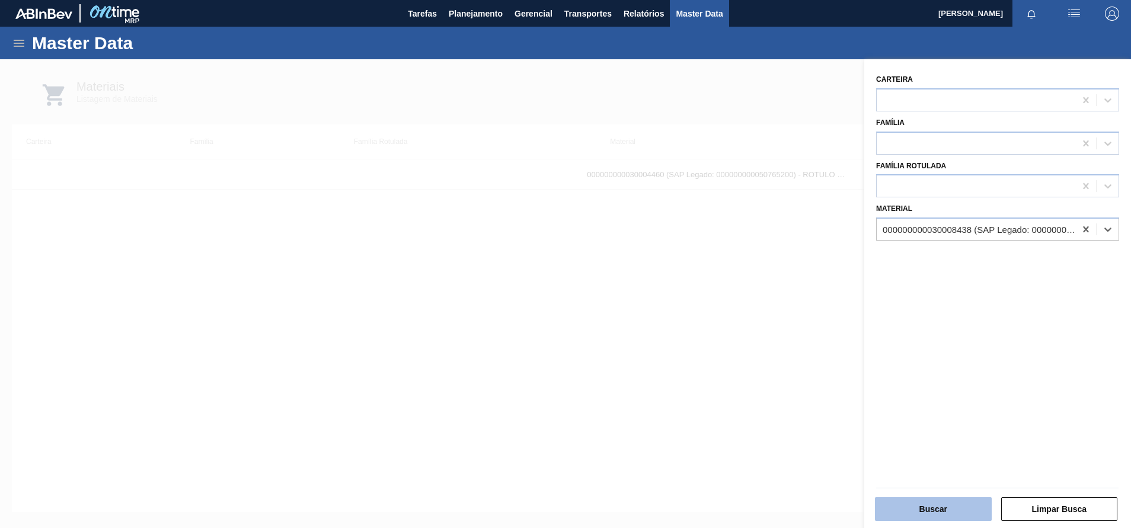
click at [944, 506] on button "Buscar" at bounding box center [933, 509] width 117 height 24
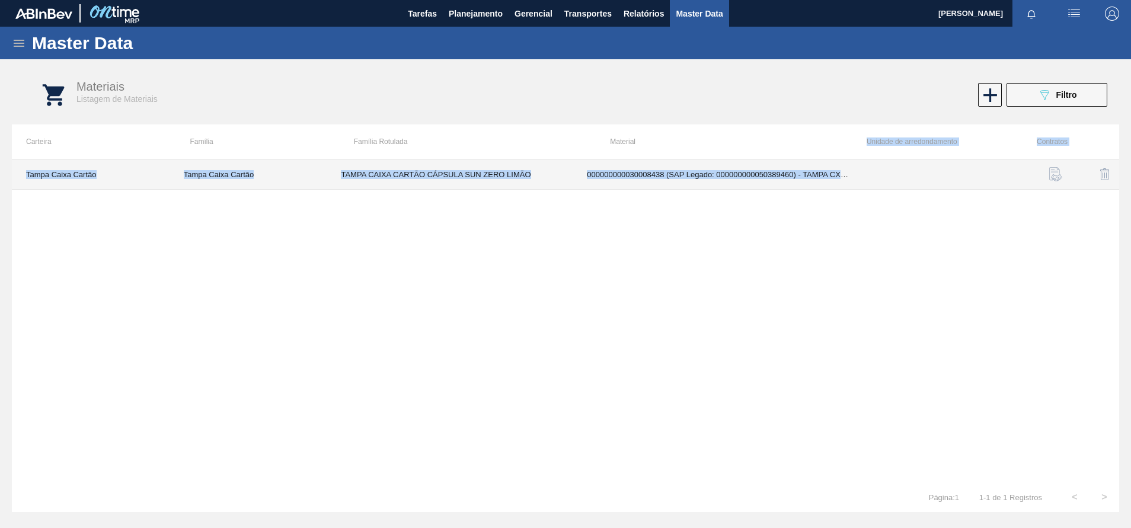
drag, startPoint x: 772, startPoint y: 157, endPoint x: 903, endPoint y: 178, distance: 132.6
click at [903, 178] on div "Carteira Família Família Rotulada Material Unidade de arredondamento Contratos …" at bounding box center [565, 318] width 1107 height 388
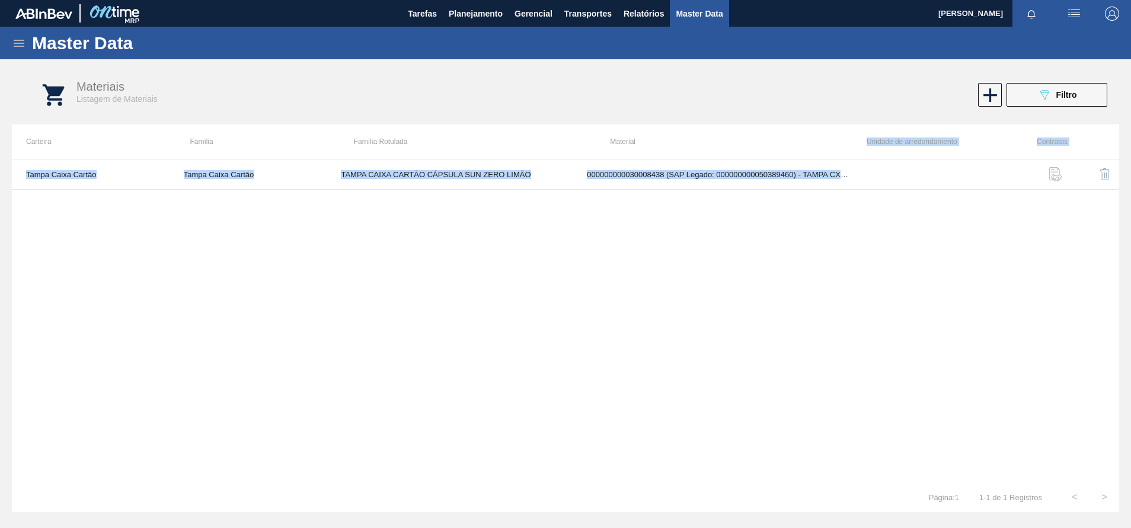
drag, startPoint x: 903, startPoint y: 178, endPoint x: 840, endPoint y: 175, distance: 62.9
click at [840, 175] on td "000000000030008438 (SAP Legado: 000000000050389460) - TAMPA CX CARTAO CAPSULA S…" at bounding box center [718, 174] width 290 height 30
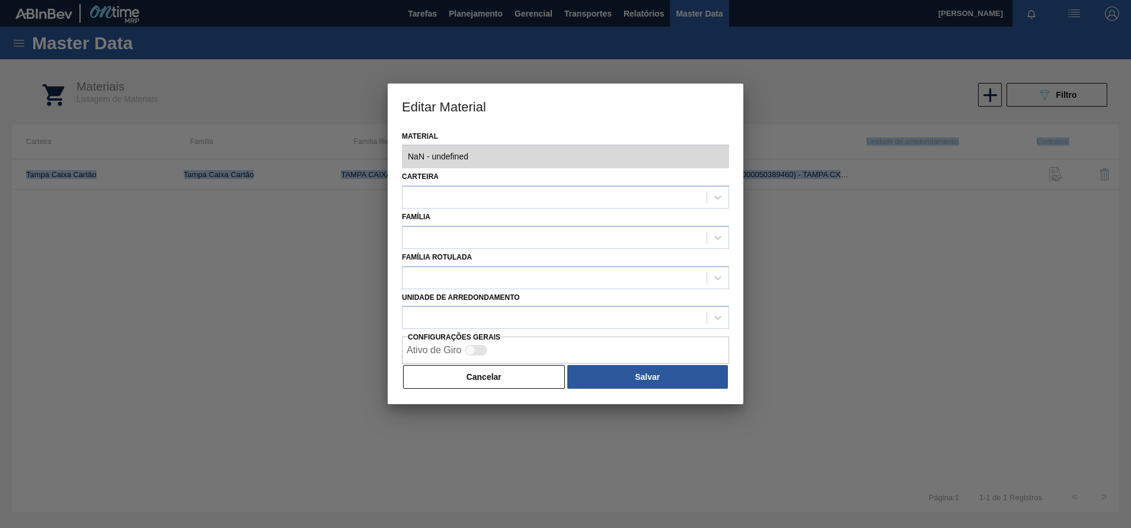
type input "30008438 - 000000000030008438 (SAP Legado: 000000000050389460) - TAMPA CX CARTA…"
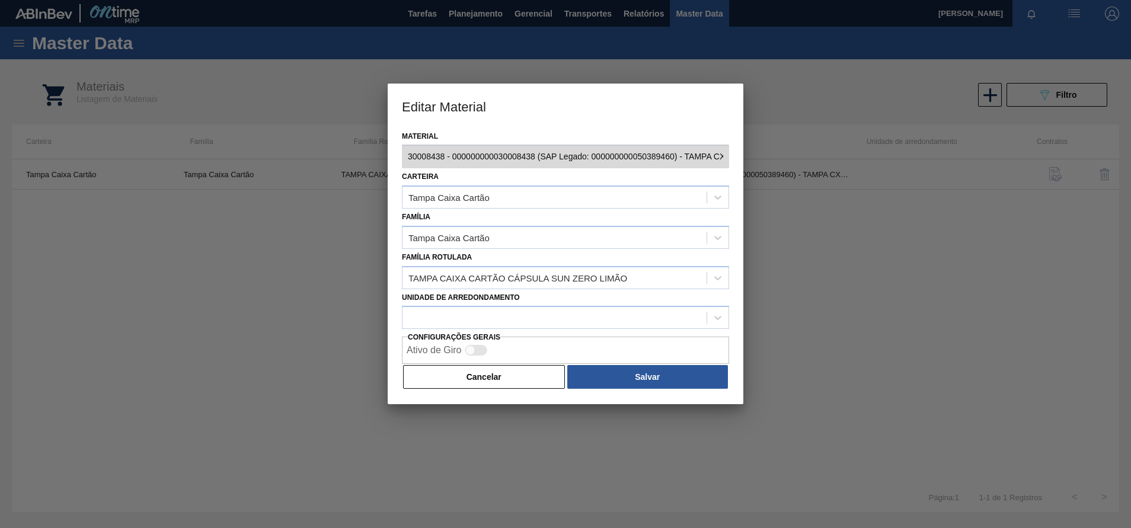
scroll to position [0, 150]
click at [803, 164] on div "Editar Material Material 30008438 - 000000000030008438 (SAP Legado: 00000000005…" at bounding box center [565, 264] width 1131 height 528
click at [797, 183] on div "Editar Material Material 30008438 - 000000000030008438 (SAP Legado: 00000000005…" at bounding box center [565, 264] width 1131 height 528
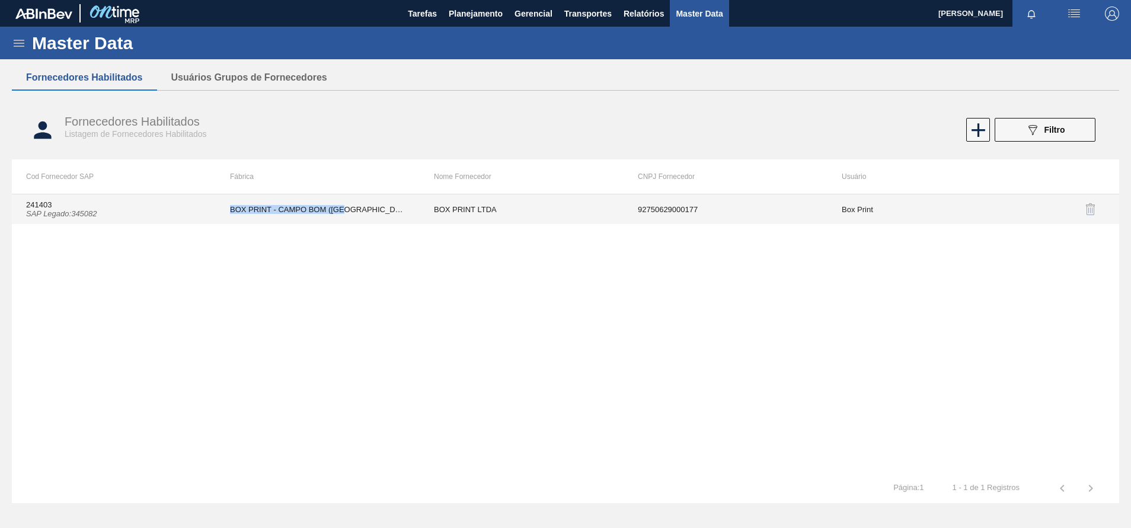
click at [231, 211] on td "BOX PRINT - CAMPO BOM (RS)" at bounding box center [318, 209] width 204 height 30
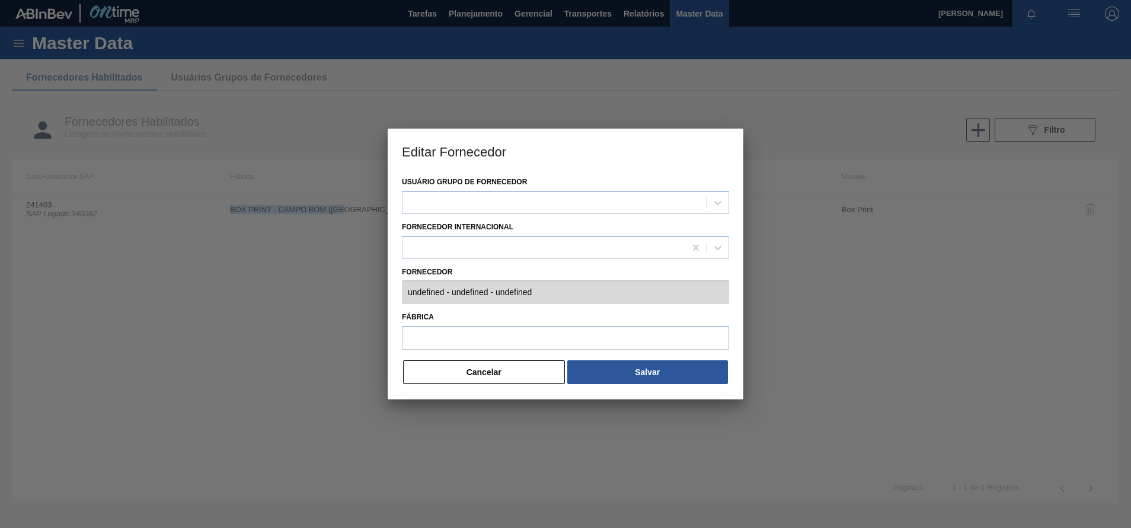
type input "241403 (SAP Legado: 345082) - BOX PRINT LTDA - 92750629000177"
type input "BOX PRINT - CAMPO BOM (RS)"
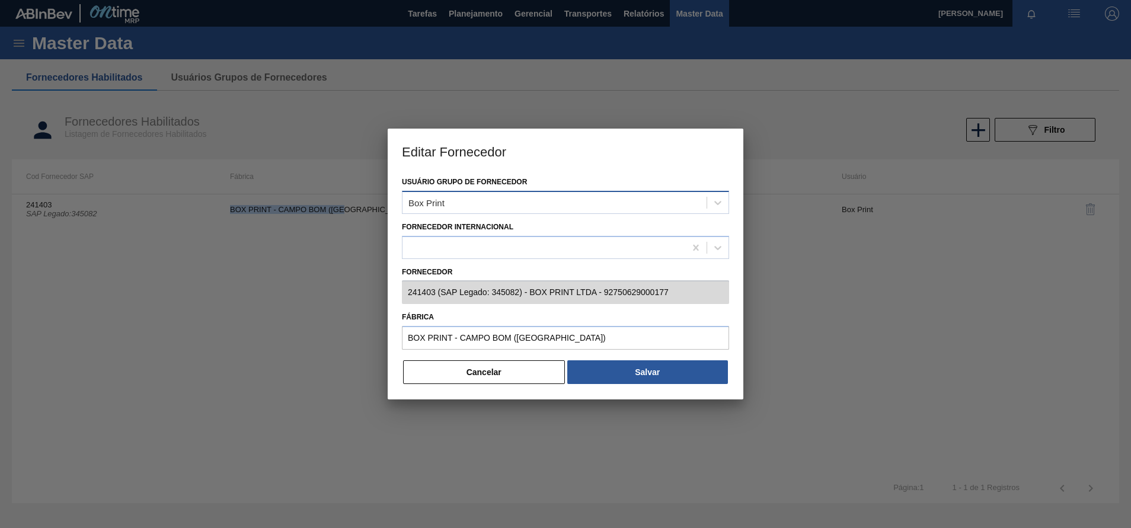
click at [503, 210] on div "Box Print" at bounding box center [555, 202] width 304 height 17
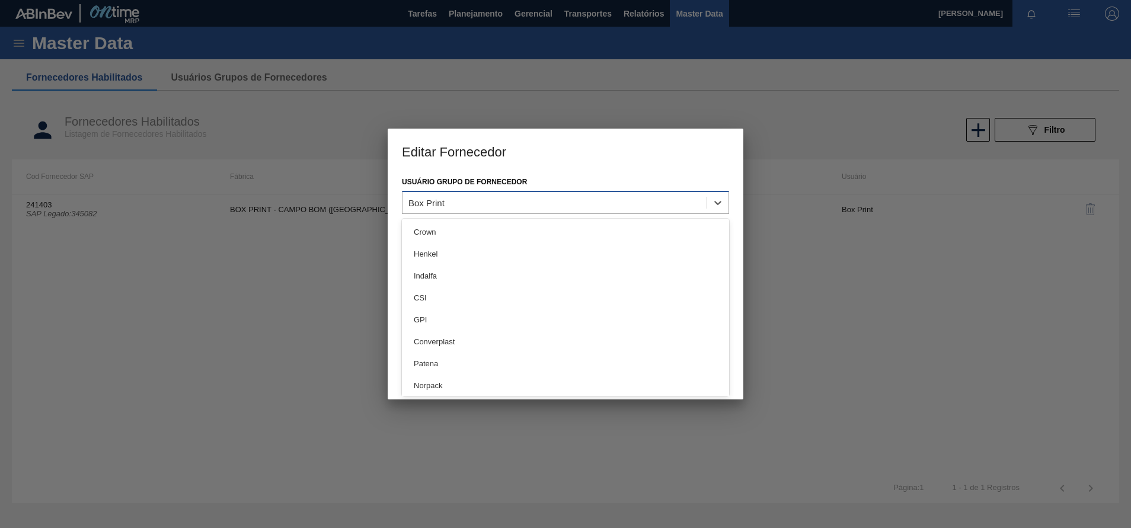
click at [493, 208] on div "Box Print" at bounding box center [555, 202] width 304 height 17
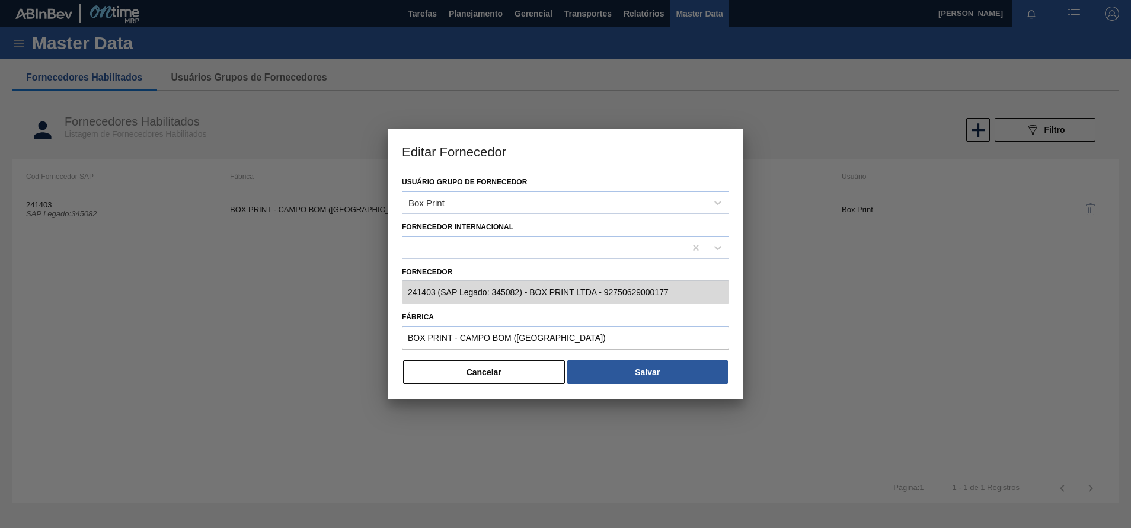
click at [390, 305] on div "Usuário Grupo de Fornecedor Box Print Fornecedor Internacional Fornecedor 24140…" at bounding box center [566, 287] width 356 height 226
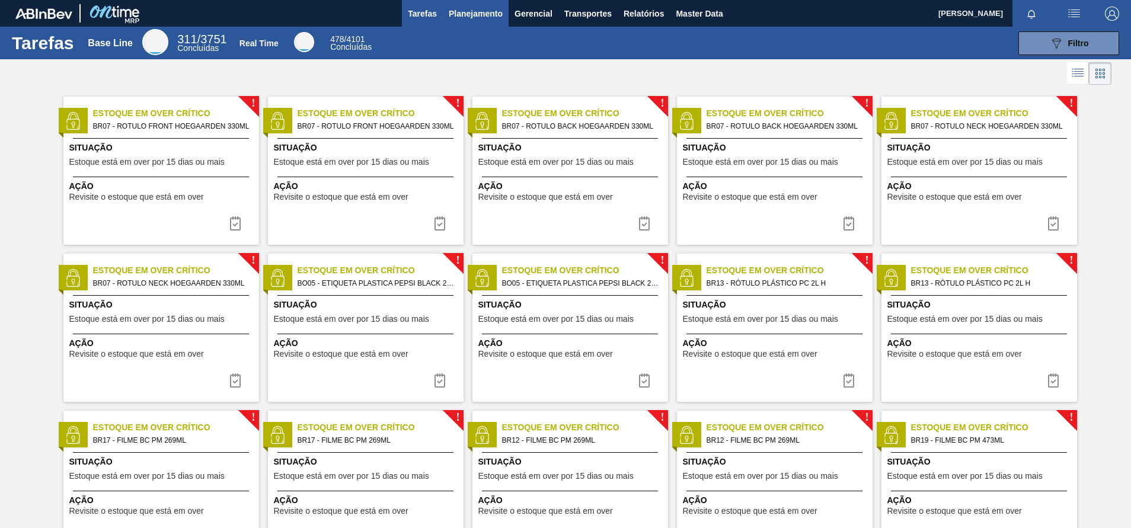
click at [475, 18] on span "Planejamento" at bounding box center [476, 14] width 54 height 14
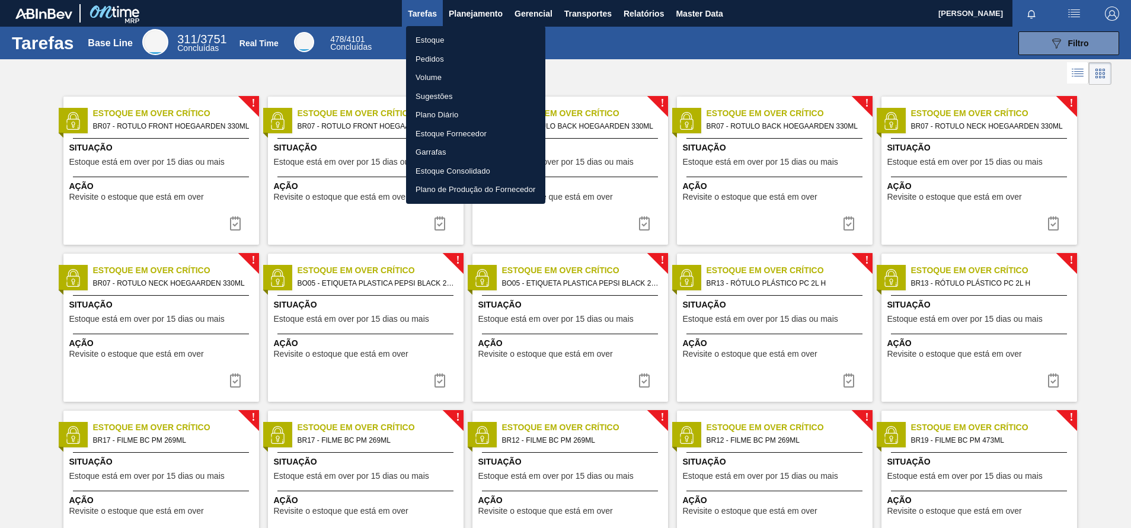
click at [440, 63] on li "Pedidos" at bounding box center [475, 59] width 139 height 19
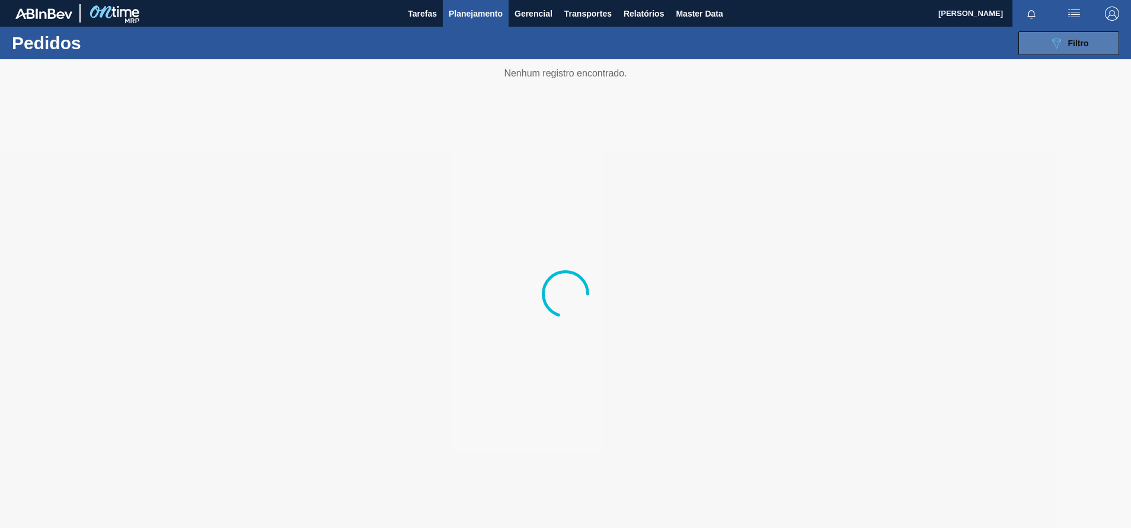
click at [1050, 41] on icon "089F7B8B-B2A5-4AFE-B5C0-19BA573D28AC" at bounding box center [1056, 43] width 14 height 14
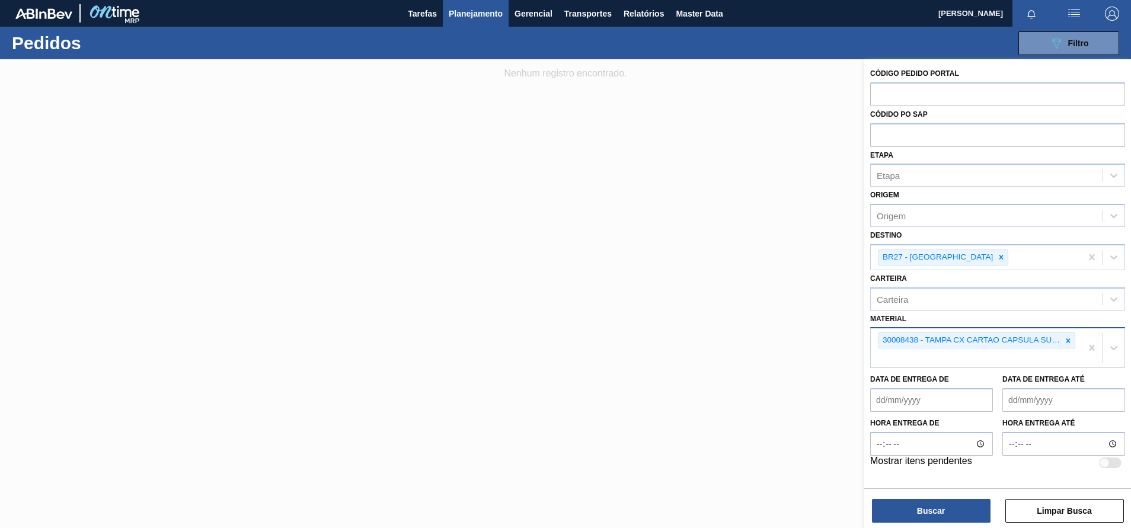
click at [967, 345] on div "30008438 - TAMPA CX CARTAO CAPSULA SUN ZERO LMAO" at bounding box center [970, 340] width 183 height 15
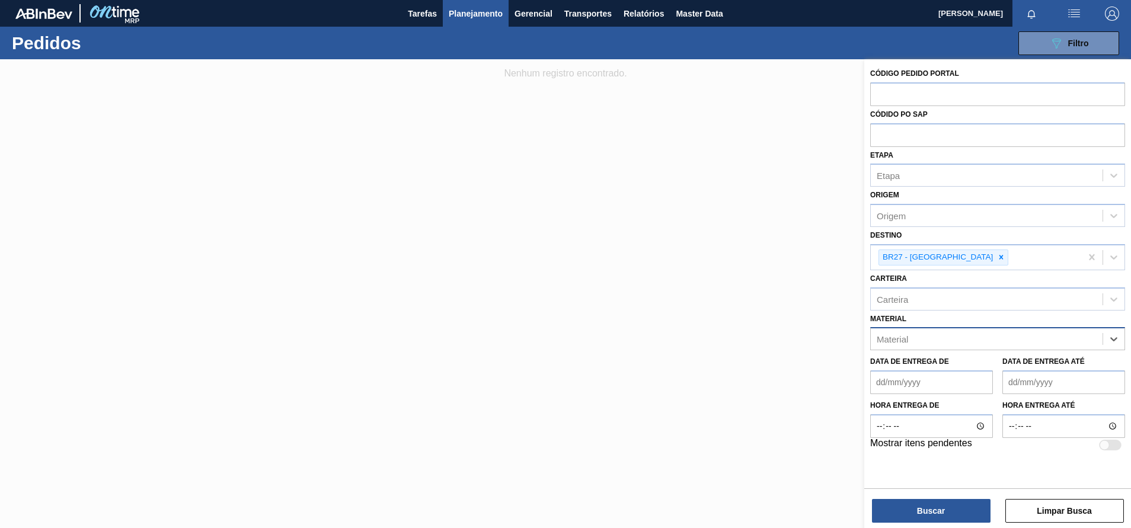
paste input "30003637"
type input "30003637"
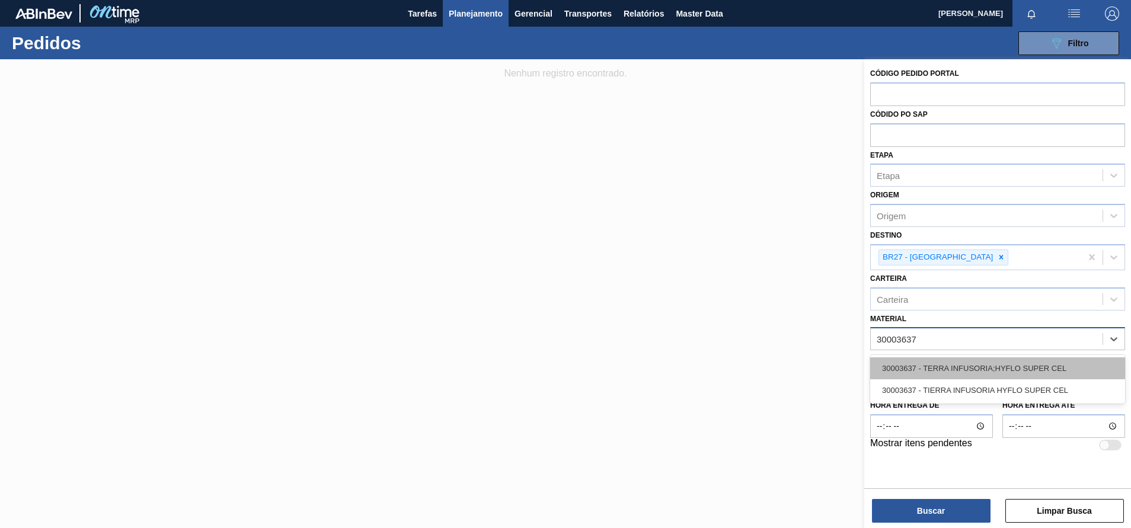
click at [1017, 372] on div "30003637 - TERRA INFUSORIA;HYFLO SUPER CEL" at bounding box center [997, 368] width 255 height 22
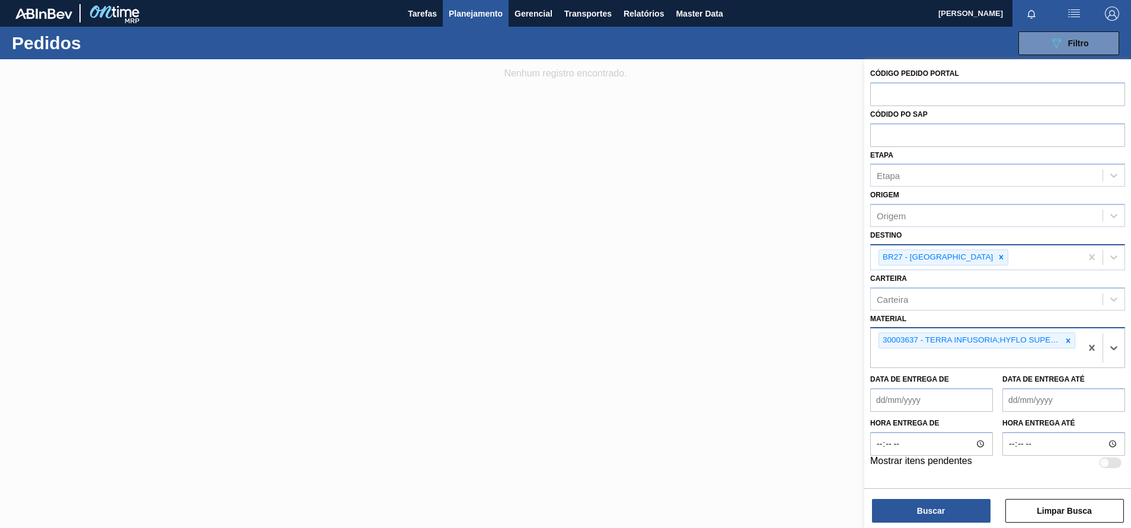
click at [953, 261] on div "BR27 - [GEOGRAPHIC_DATA]" at bounding box center [937, 257] width 116 height 15
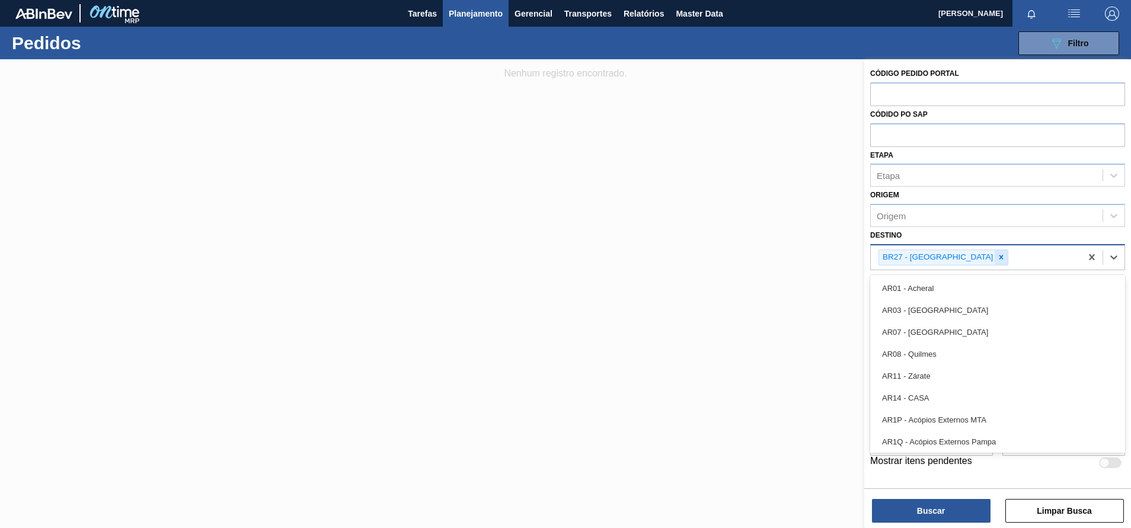
click at [995, 258] on div at bounding box center [1001, 257] width 13 height 15
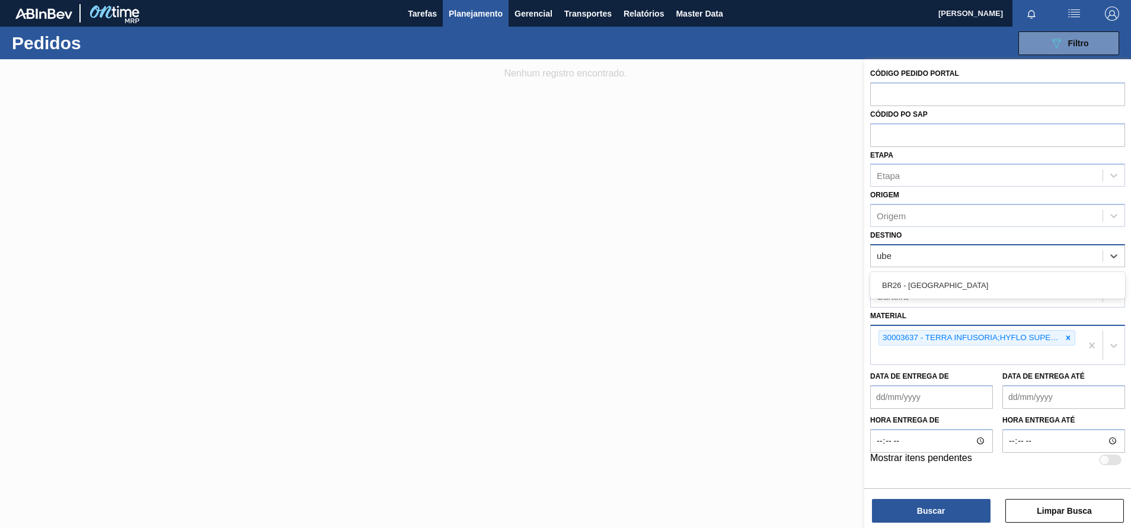
type input "uber"
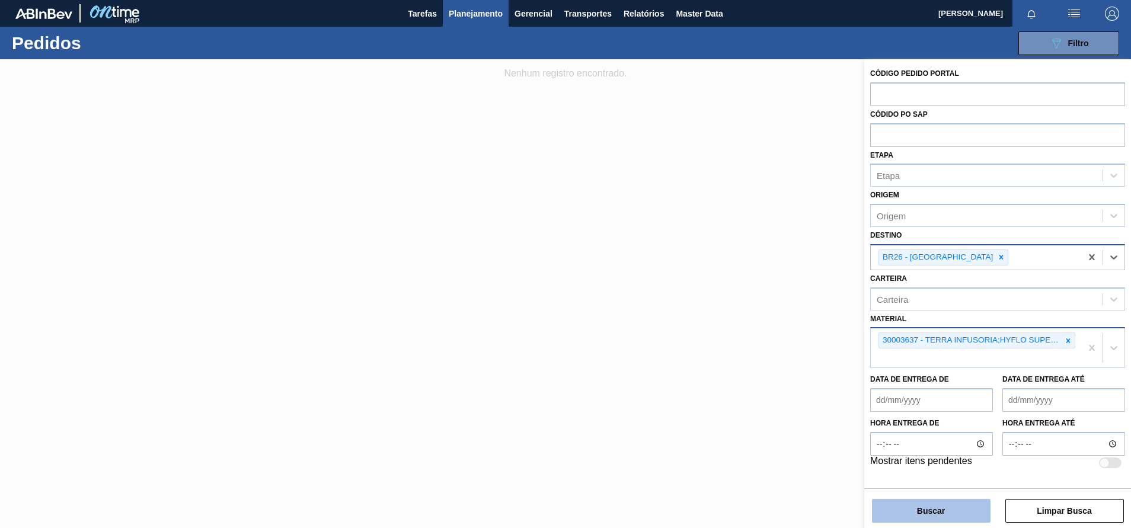
click at [931, 504] on button "Buscar" at bounding box center [931, 511] width 119 height 24
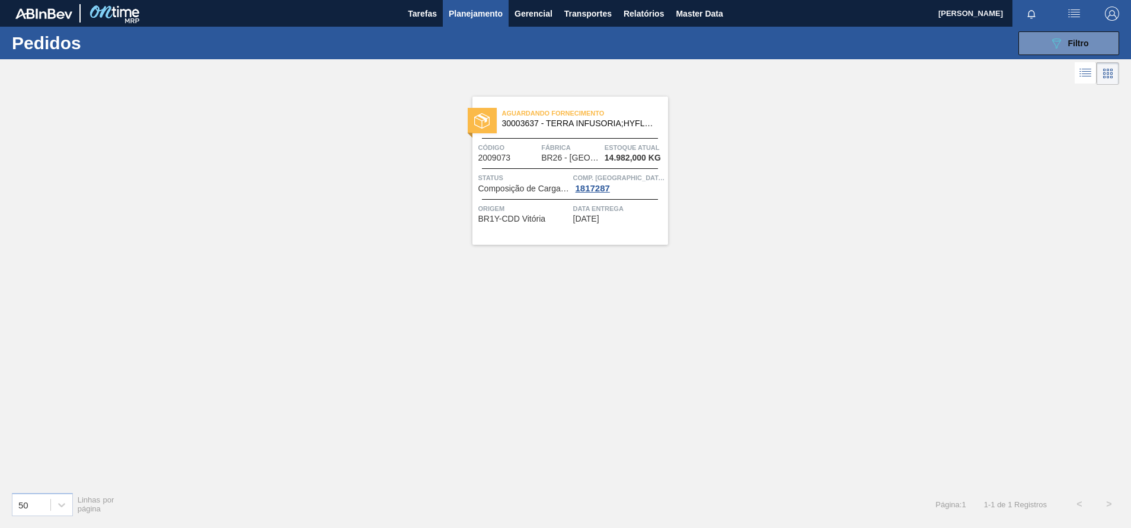
click at [516, 119] on span "Aguardando Fornecimento" at bounding box center [585, 113] width 166 height 12
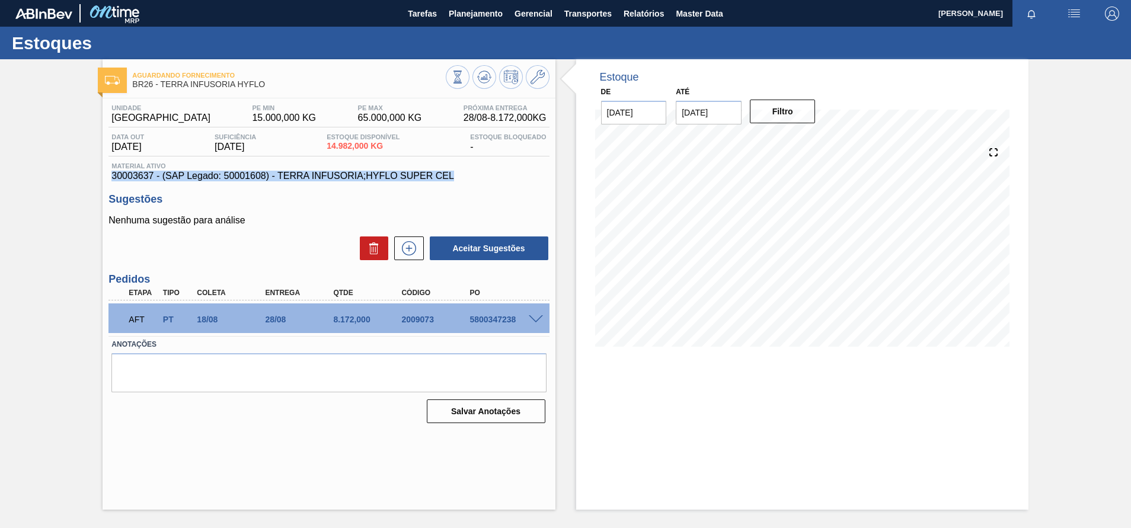
drag, startPoint x: 476, startPoint y: 167, endPoint x: 95, endPoint y: 183, distance: 380.9
click at [95, 183] on div "Aguardando Fornecimento BR26 - TERRA INFUSORIA HYFLO Unidade Uberlândia PE MIN …" at bounding box center [565, 284] width 1131 height 451
copy div "30003637 - (SAP Legado: 50001608) - TERRA INFUSORIA;HYFLO SUPER CEL"
